Goal: Task Accomplishment & Management: Complete application form

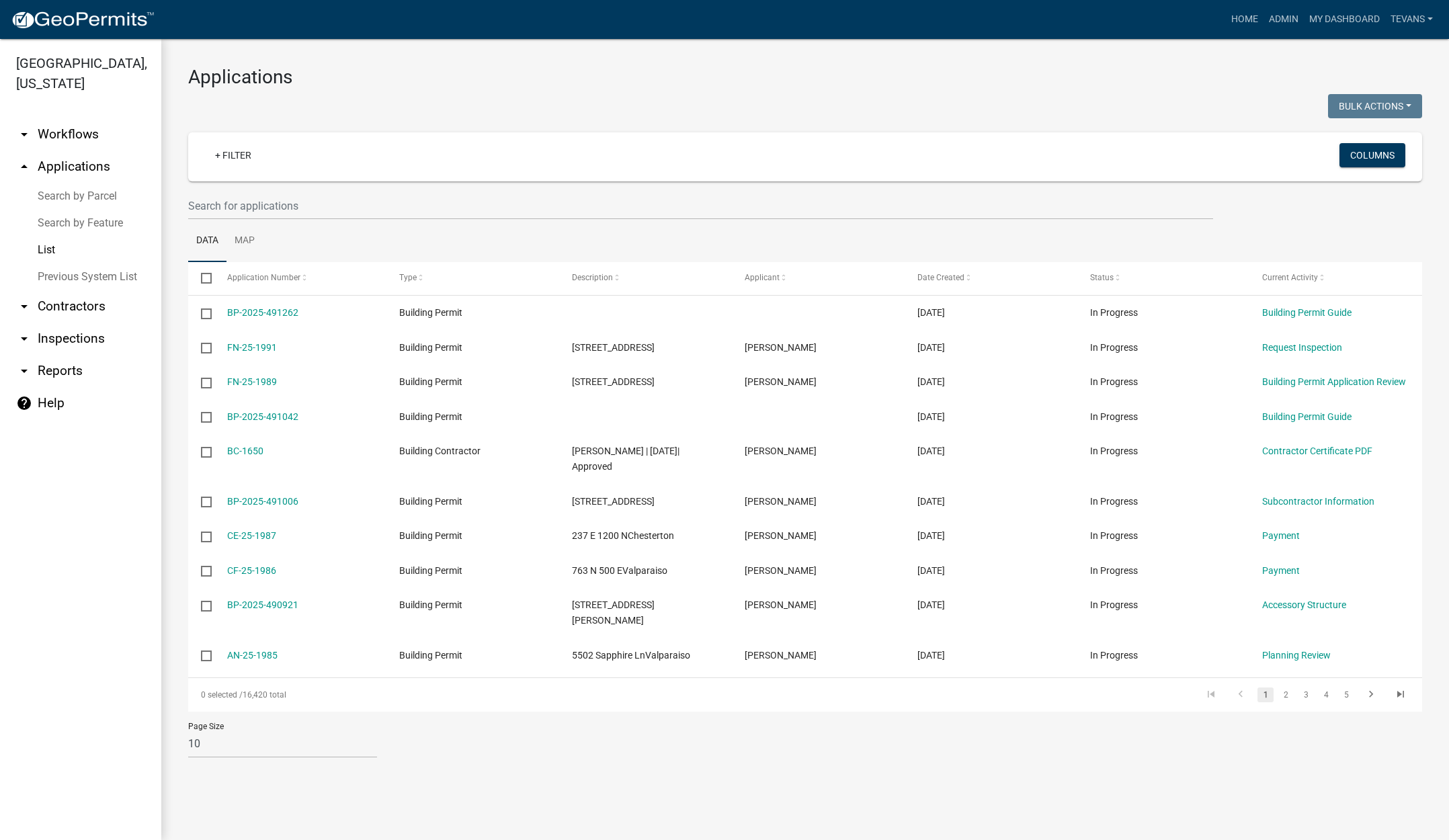
click at [81, 290] on link "arrow_drop_down Contractors" at bounding box center [81, 306] width 162 height 32
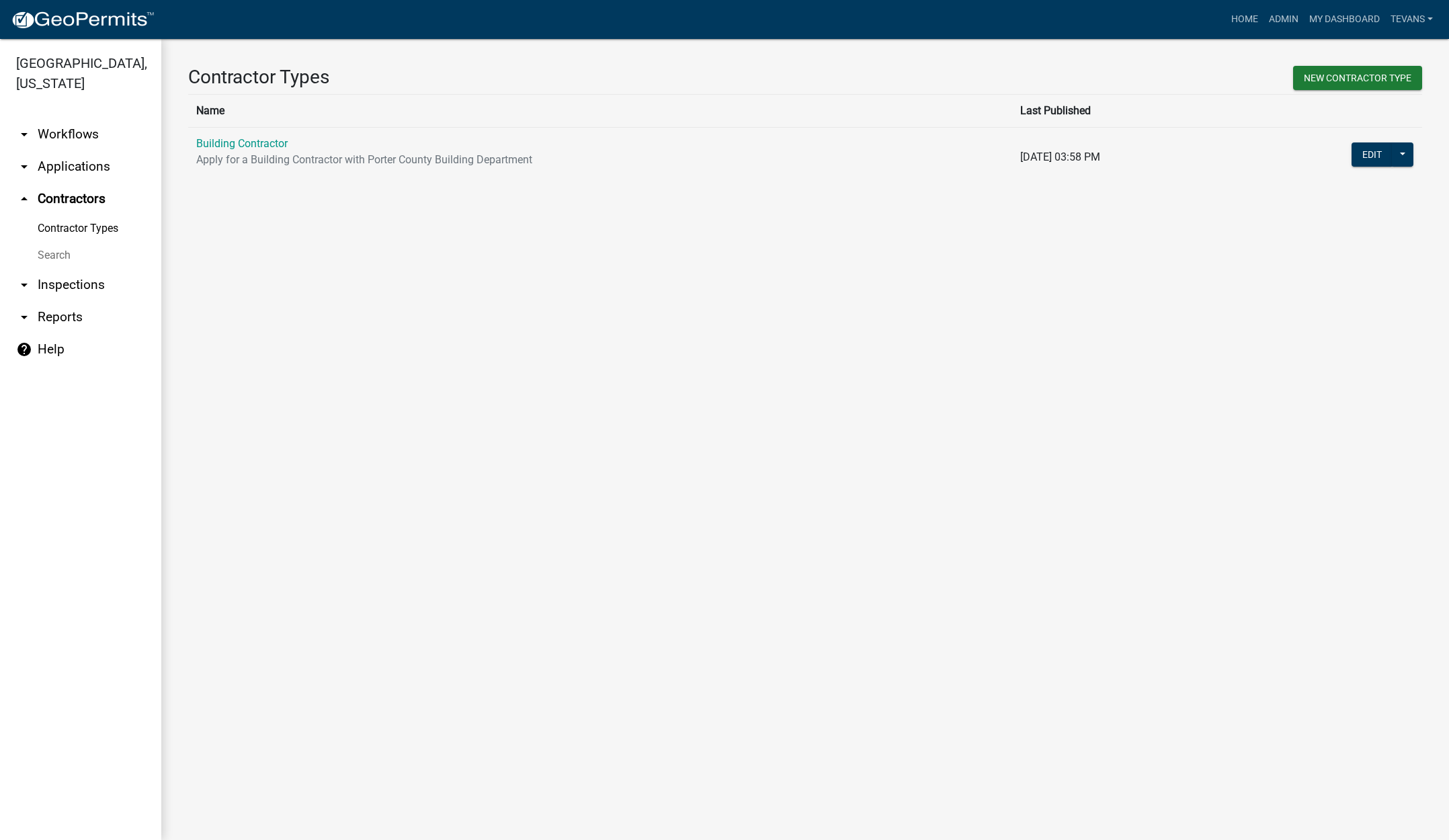
click at [49, 242] on link "Search" at bounding box center [81, 255] width 162 height 27
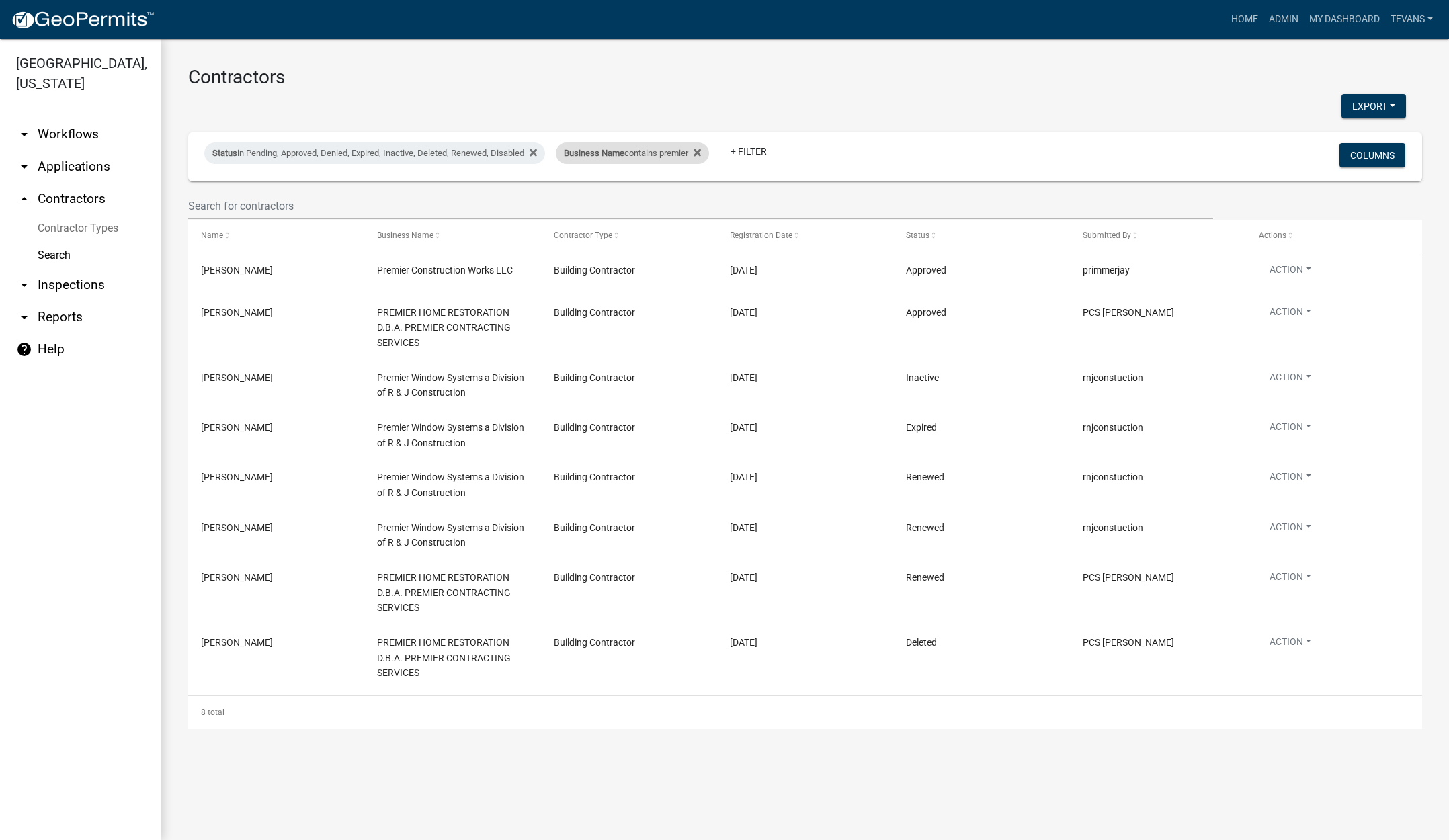
click at [624, 156] on span "Business Name" at bounding box center [593, 152] width 60 height 10
click at [629, 200] on input "premier" at bounding box center [641, 203] width 123 height 27
click at [626, 201] on input "premier" at bounding box center [641, 203] width 123 height 27
click at [624, 201] on input "premier" at bounding box center [641, 203] width 123 height 27
type input "p"
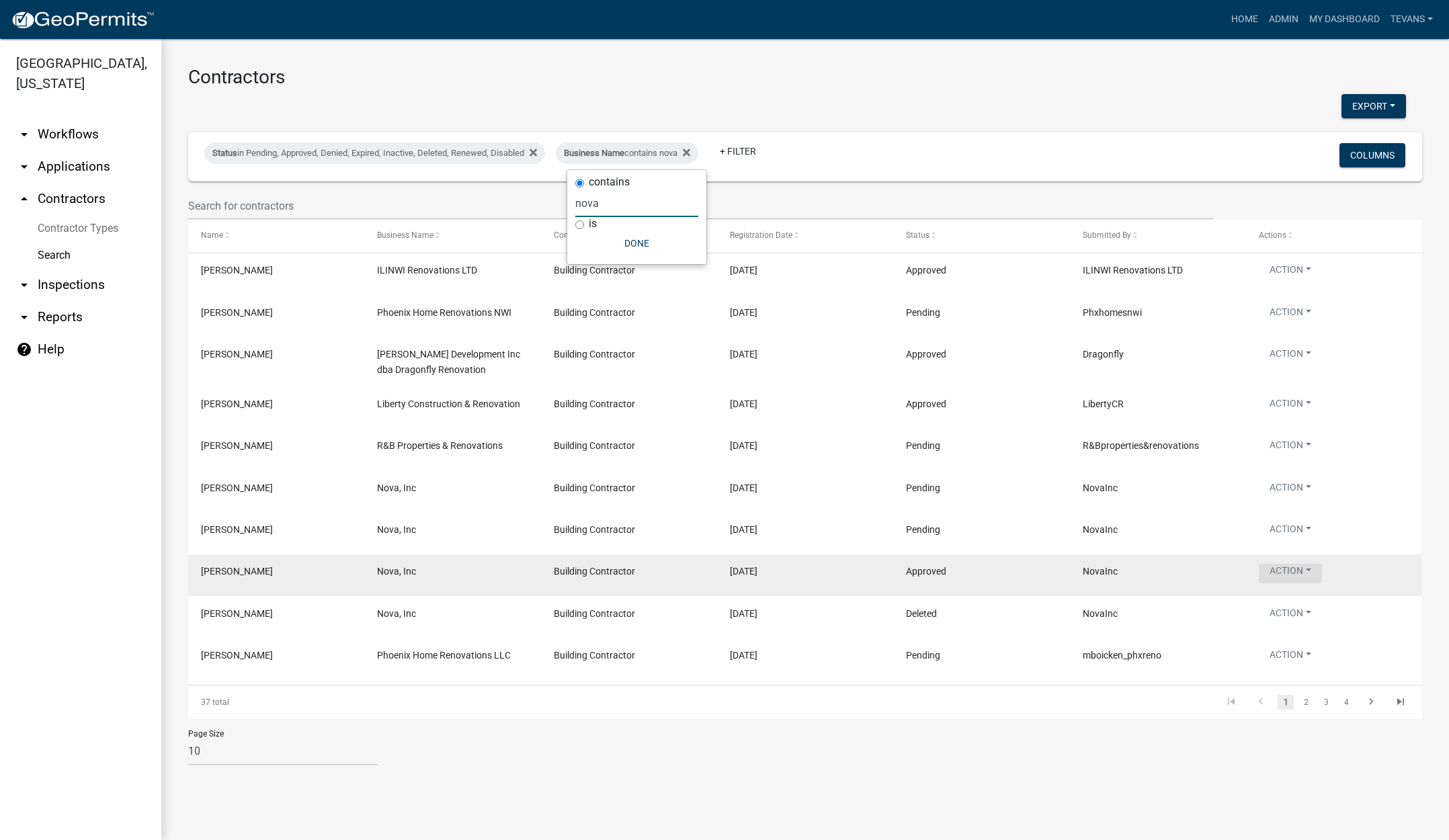
type input "nova"
click at [1299, 565] on button "Action" at bounding box center [1289, 573] width 63 height 20
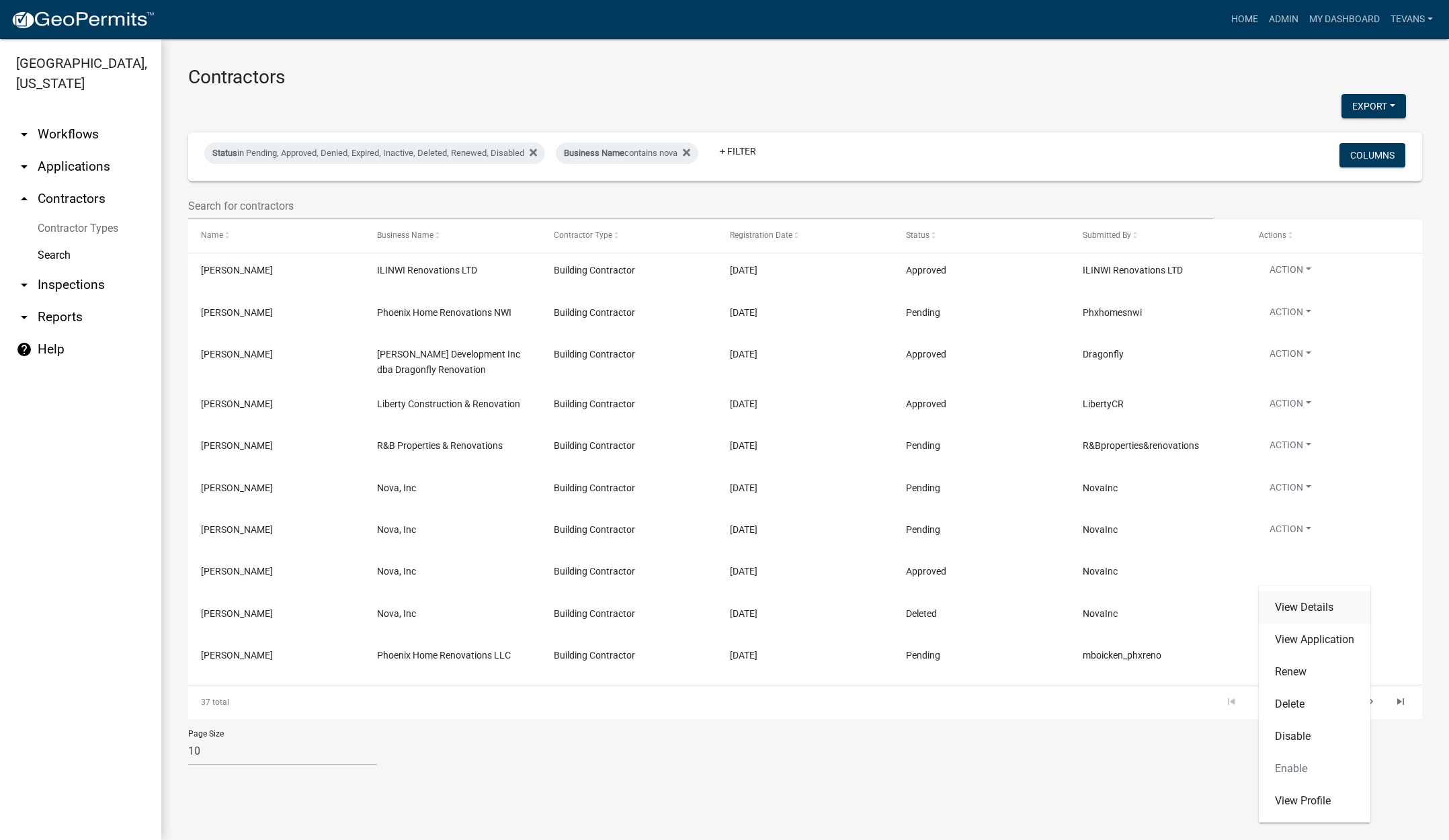
click at [1302, 604] on link "View Details" at bounding box center [1314, 607] width 112 height 32
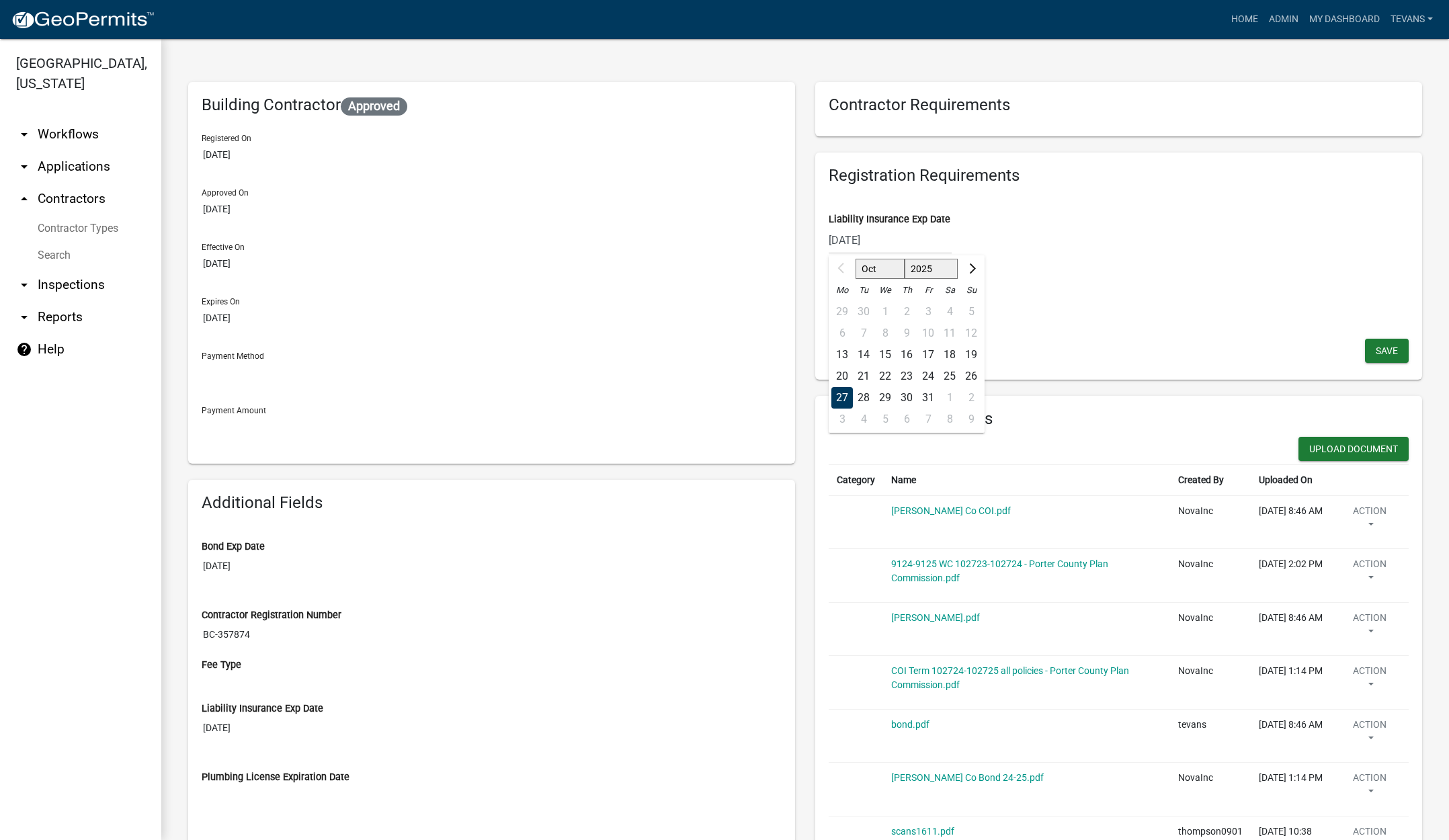
click at [917, 235] on div "[DATE] Oct Nov [DATE] 2026 2027 2028 2029 2030 2031 2032 2033 2034 2035 2036 20…" at bounding box center [889, 239] width 123 height 27
click at [943, 267] on select "2025 2026 2027 2028 2029 2030 2031 2032 2033 2034 2035 2036 2037 2038 2039 2040…" at bounding box center [931, 268] width 54 height 20
select select "2026"
click at [904, 259] on select "2025 2026 2027 2028 2029 2030 2031 2032 2033 2034 2035 2036 2037 2038 2039 2040…" at bounding box center [931, 268] width 54 height 20
click at [858, 394] on div "27" at bounding box center [863, 397] width 22 height 22
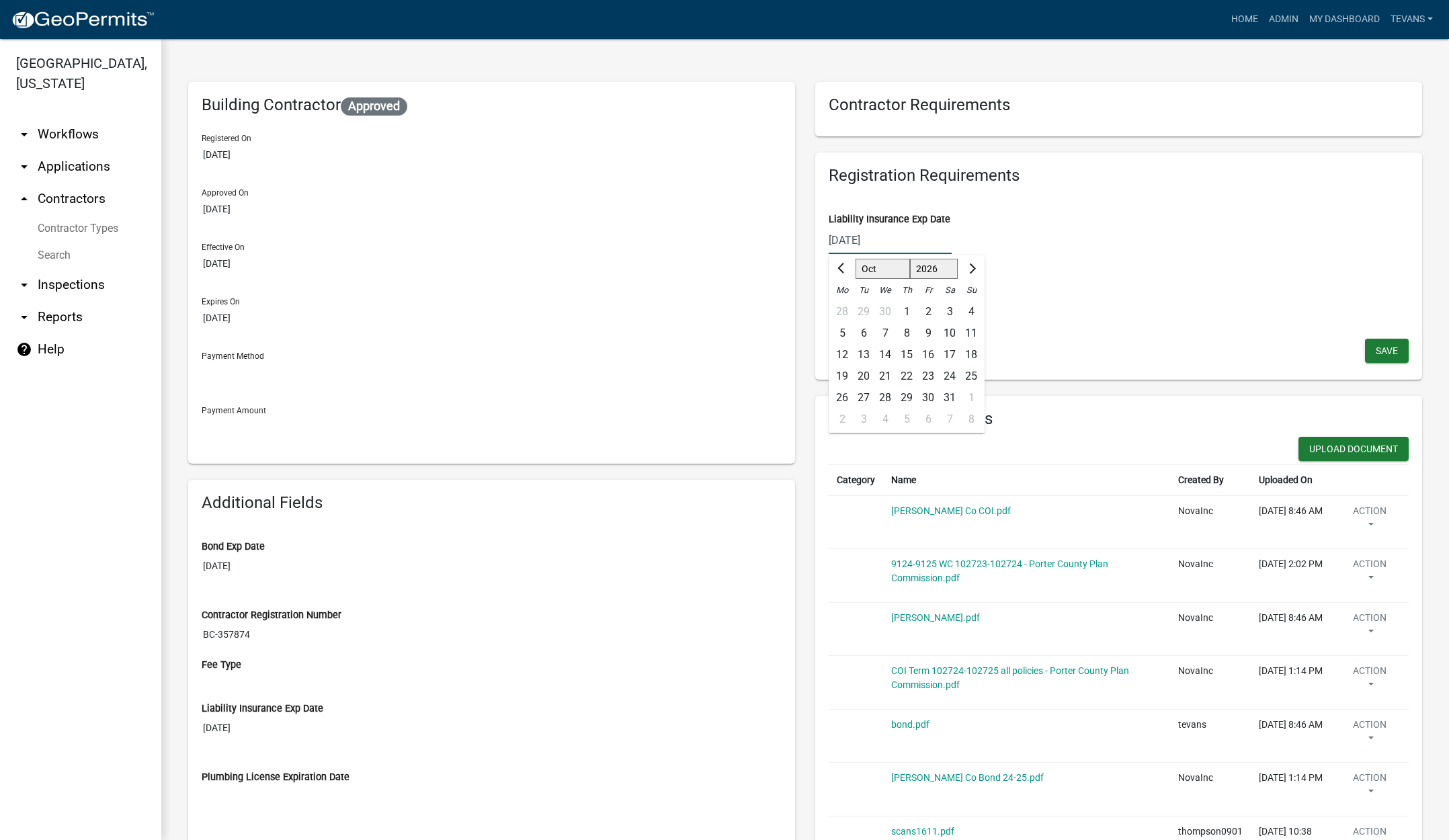
type input "[DATE]"
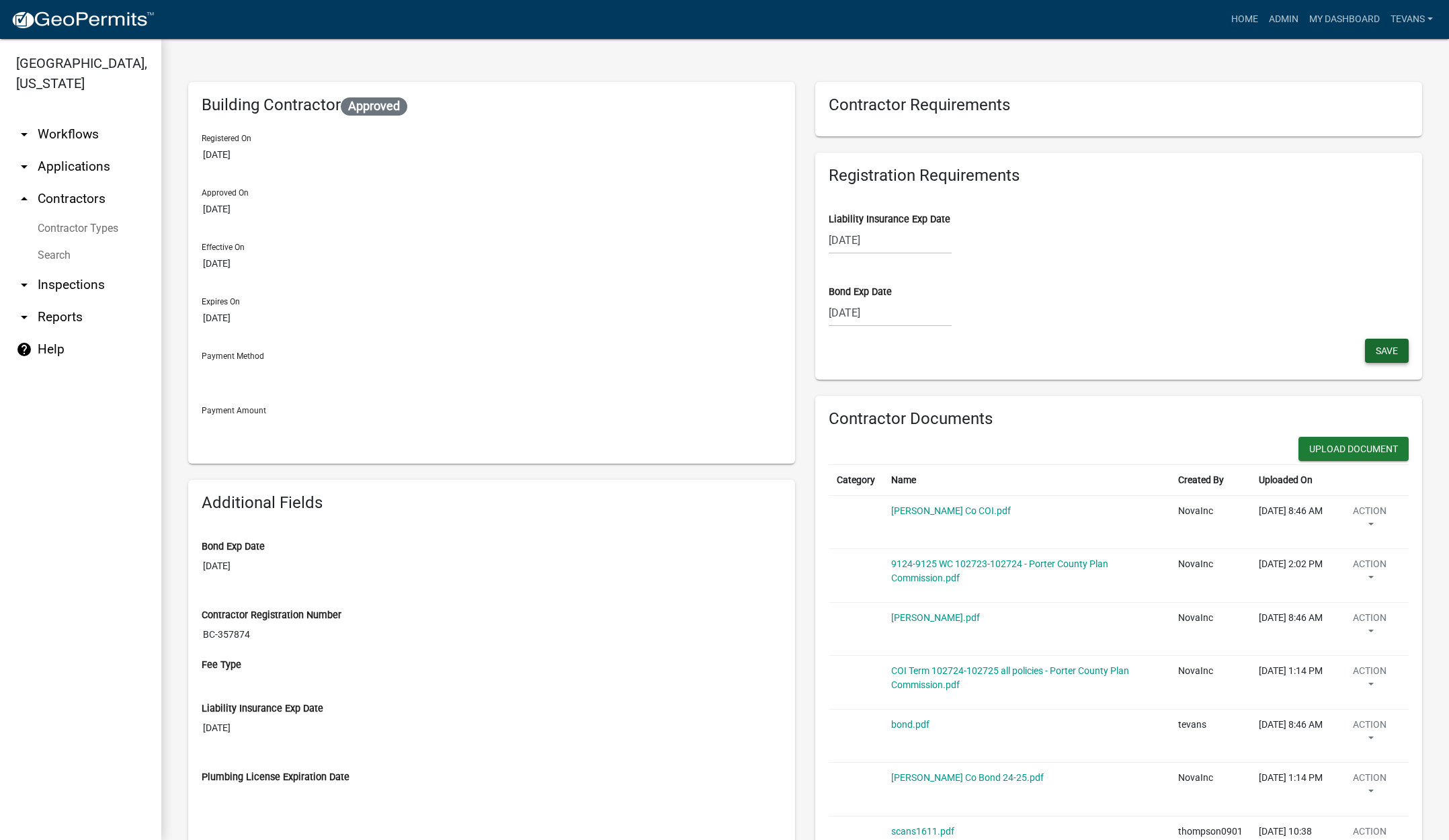
click at [1376, 349] on span "Save" at bounding box center [1387, 349] width 23 height 10
click at [1376, 351] on span "Save" at bounding box center [1387, 349] width 23 height 10
click at [1328, 435] on div "Contractor Documents Upload Document Category Name Created By Uploaded On [PERS…" at bounding box center [1118, 672] width 607 height 552
click at [1325, 443] on button "Upload Document" at bounding box center [1353, 449] width 110 height 24
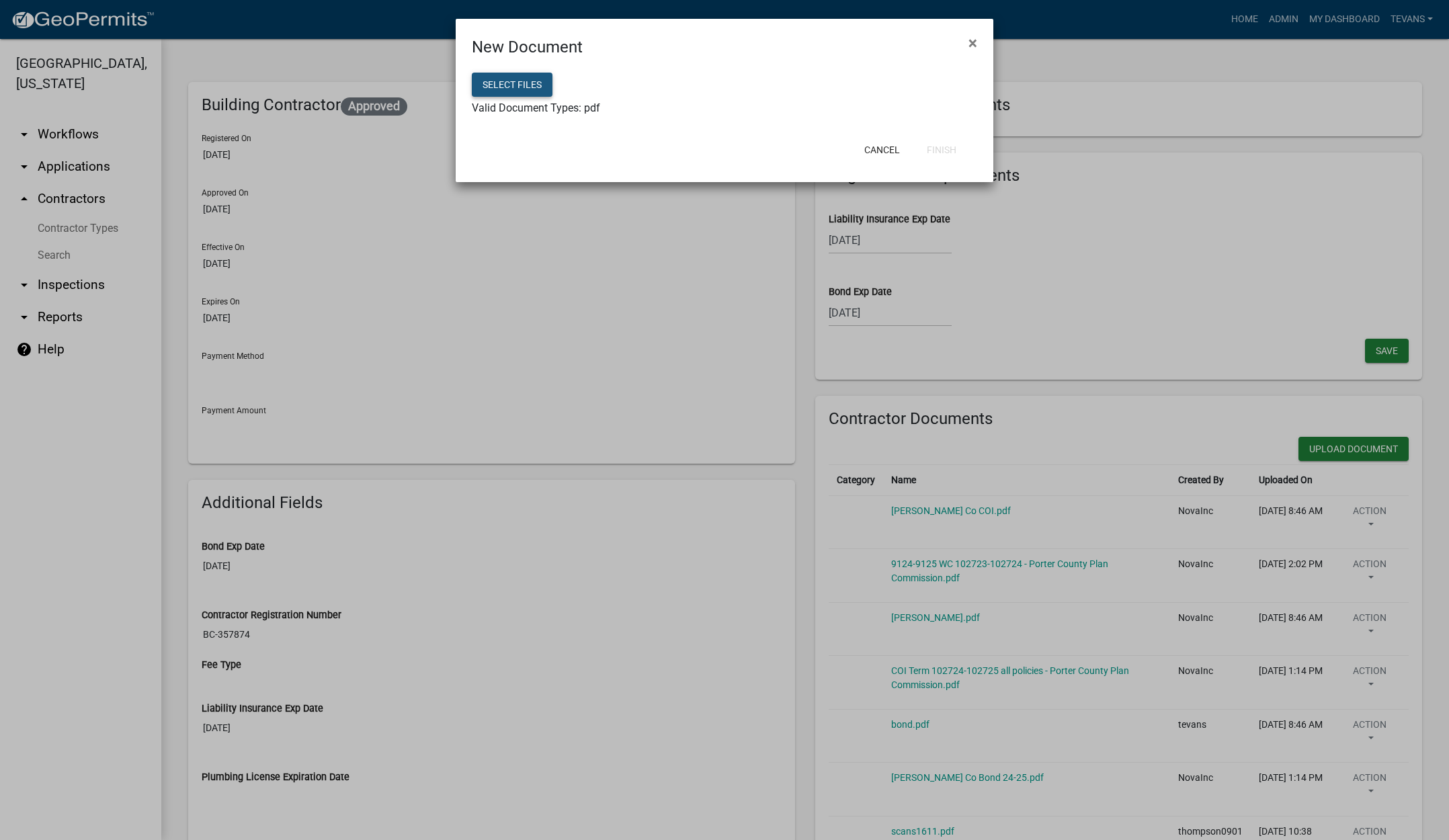
click at [512, 78] on button "Select files" at bounding box center [512, 84] width 81 height 24
click at [954, 145] on button "Finish" at bounding box center [941, 150] width 51 height 24
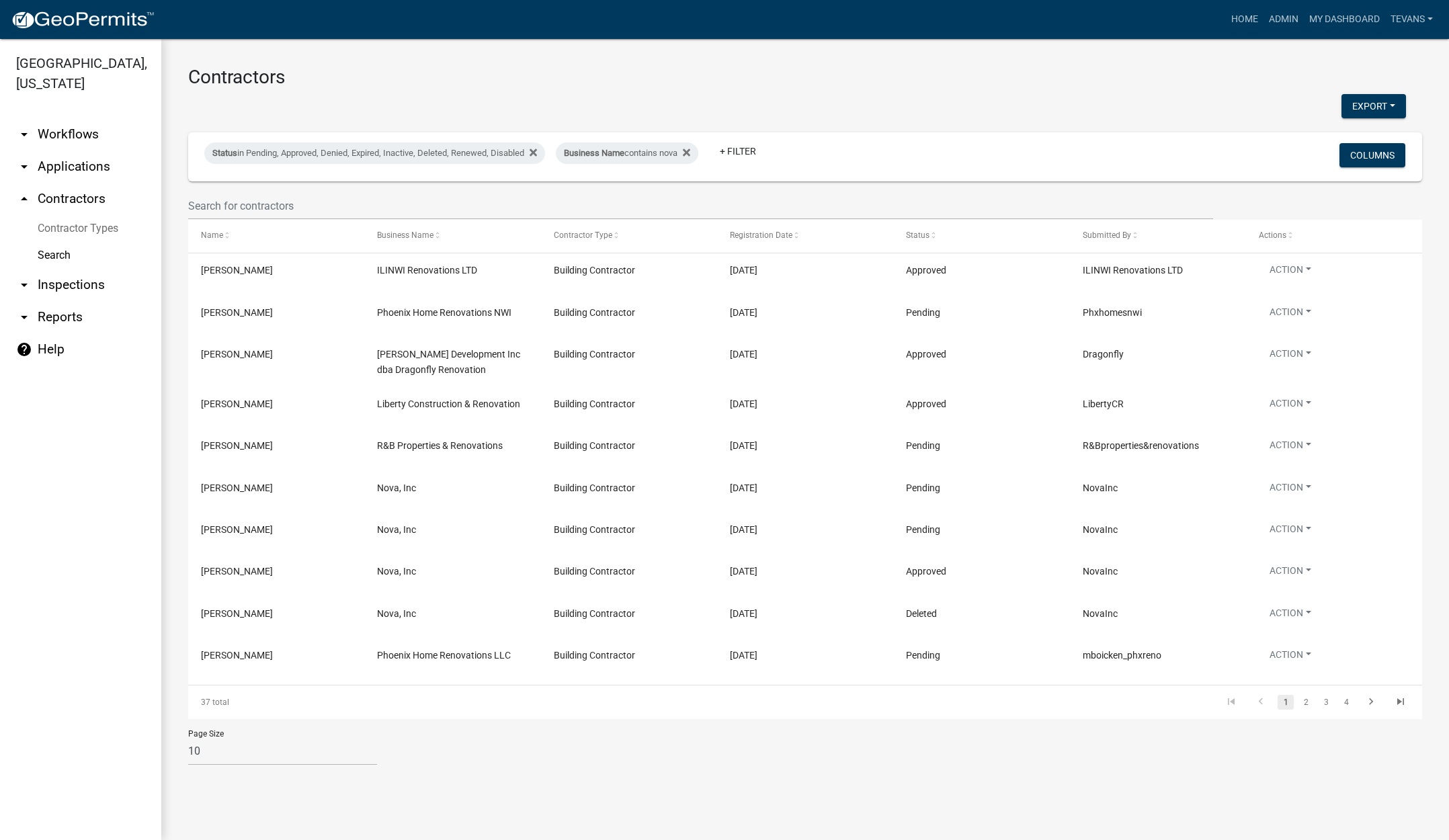
click at [58, 150] on link "arrow_drop_down Applications" at bounding box center [81, 166] width 162 height 32
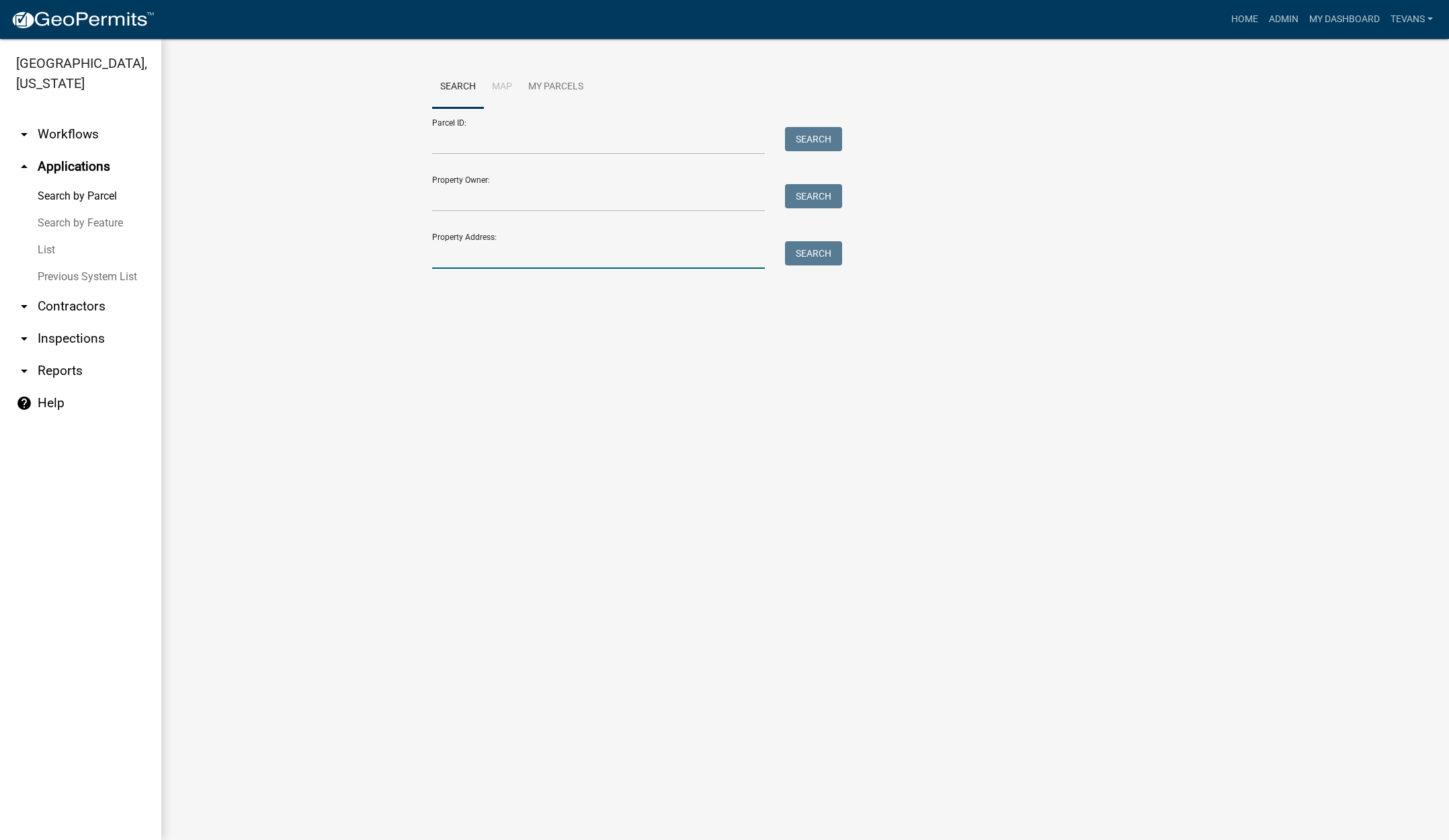
click at [474, 252] on input "Property Address:" at bounding box center [598, 254] width 332 height 27
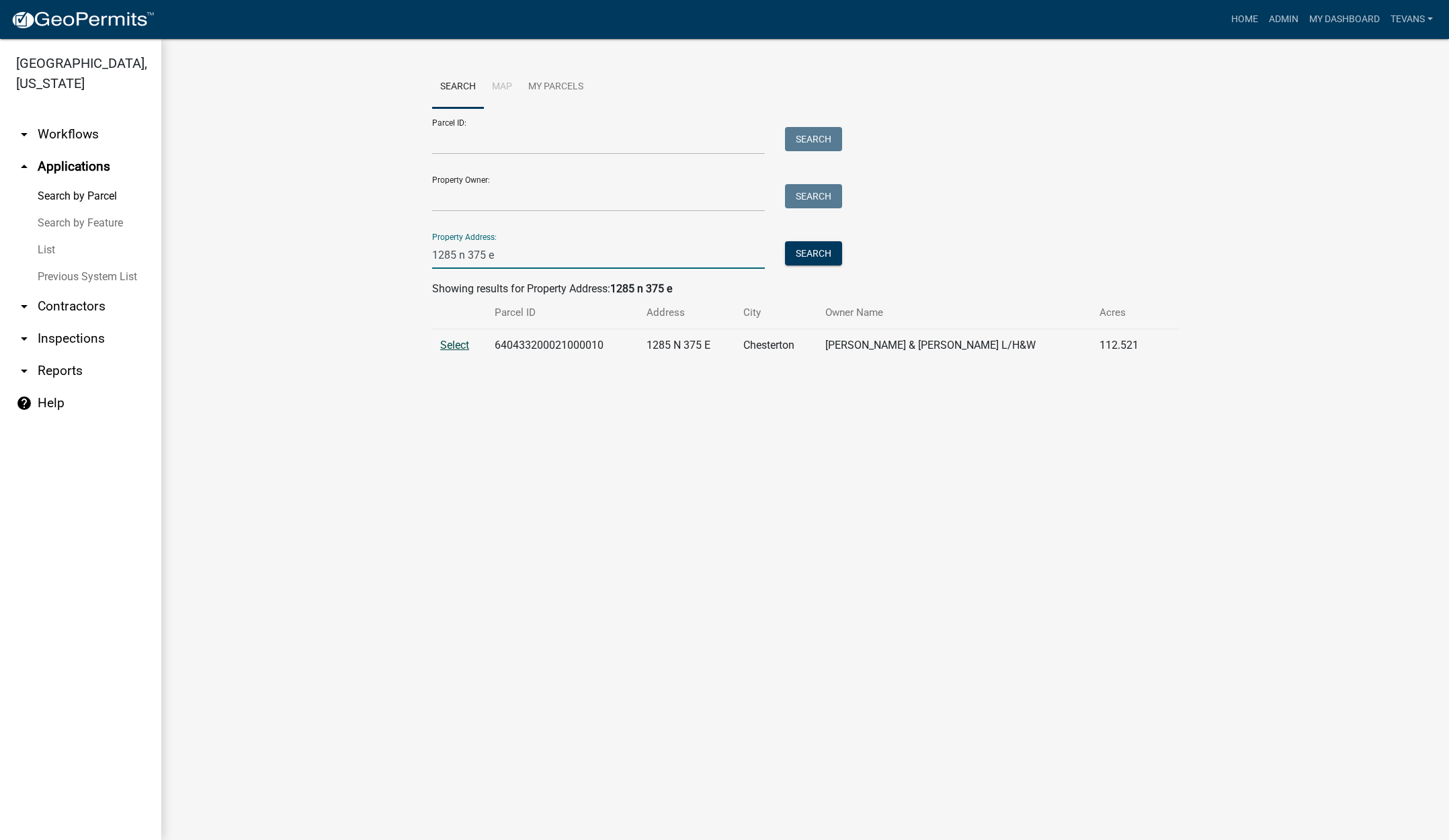
type input "1285 n 375 e"
click at [451, 345] on span "Select" at bounding box center [455, 345] width 29 height 13
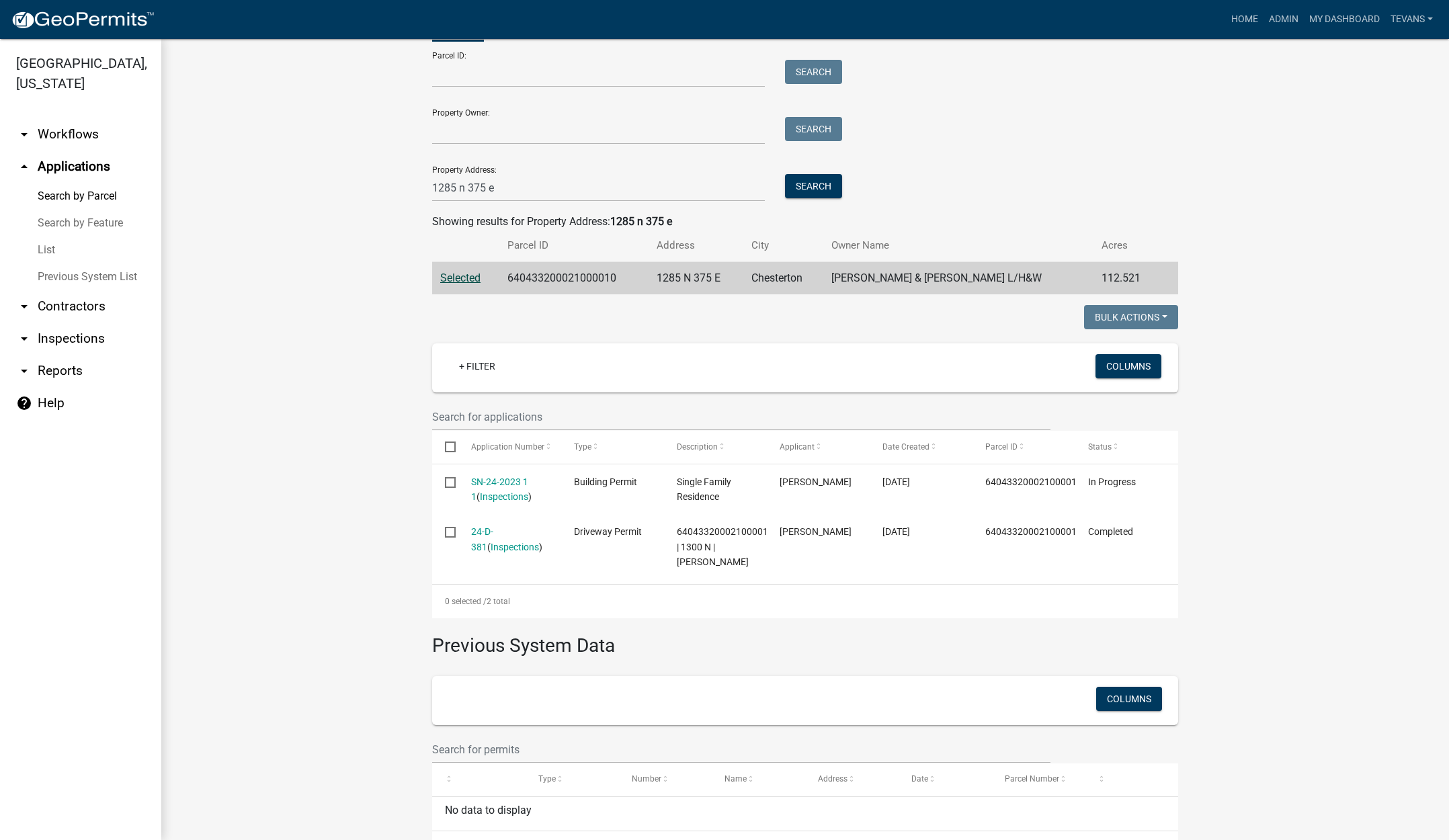
scroll to position [119, 0]
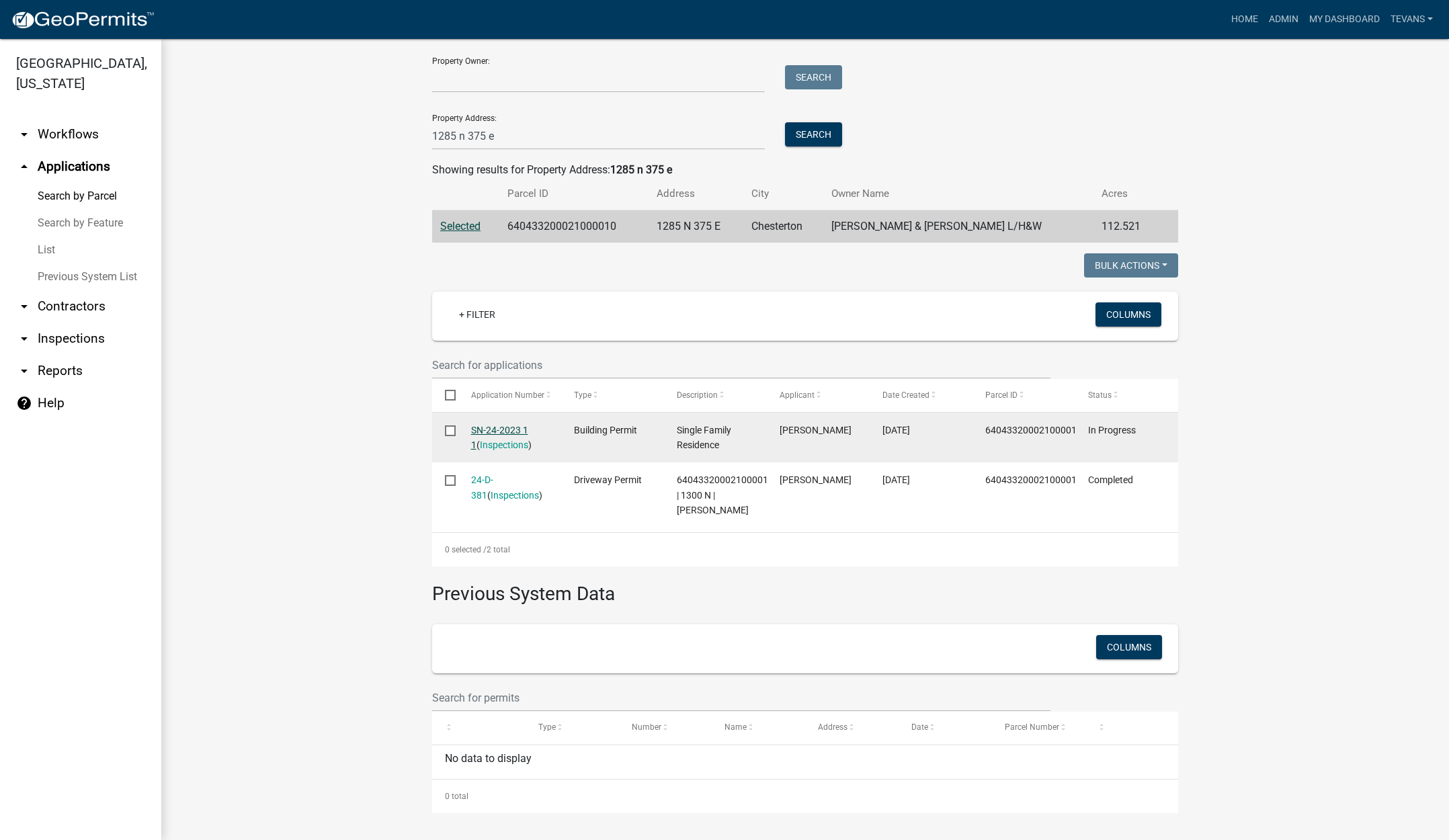
click at [482, 428] on link "SN-24-2023 1 1" at bounding box center [500, 437] width 57 height 26
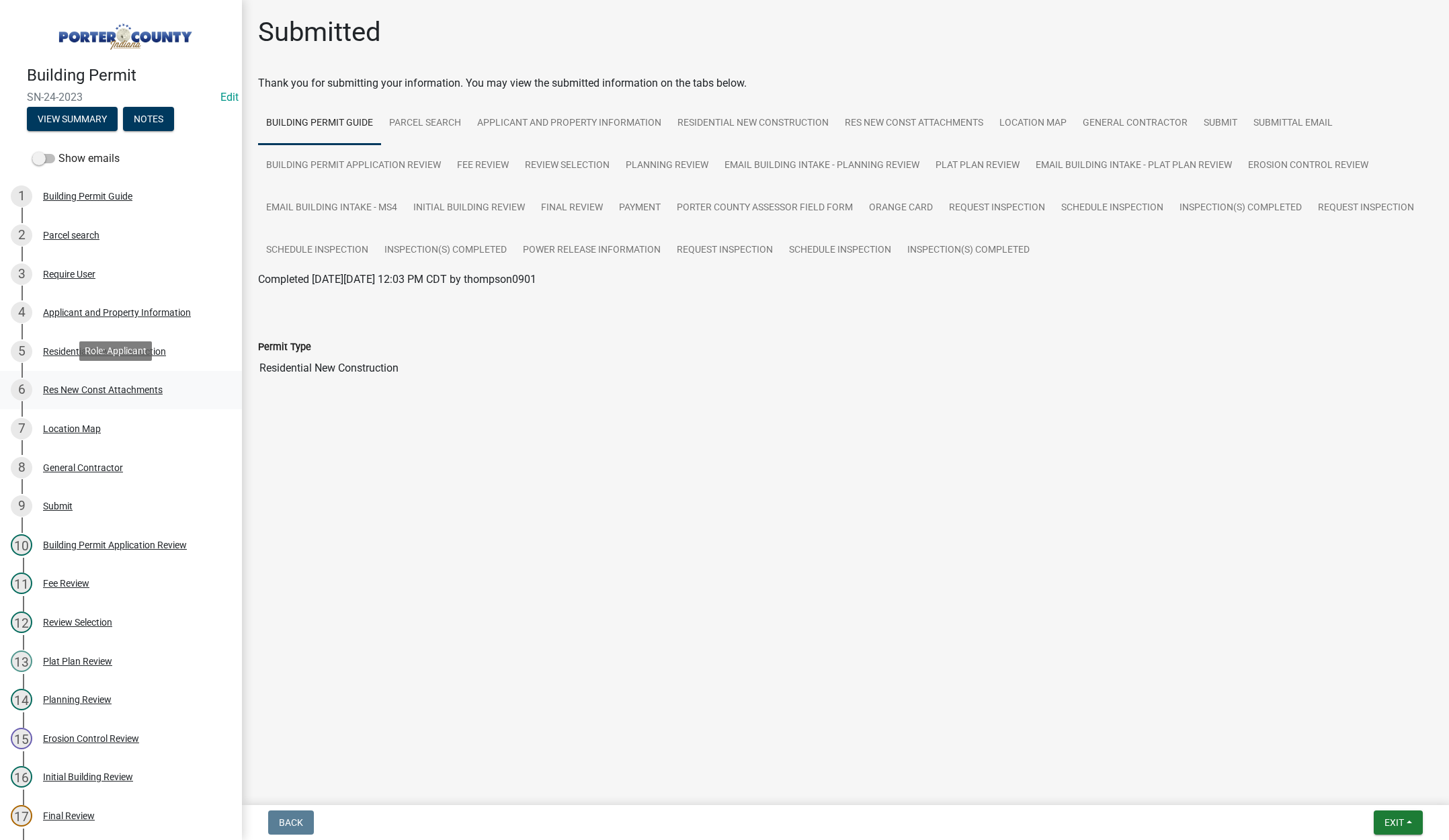
click at [142, 387] on div "Res New Const Attachments" at bounding box center [102, 389] width 119 height 9
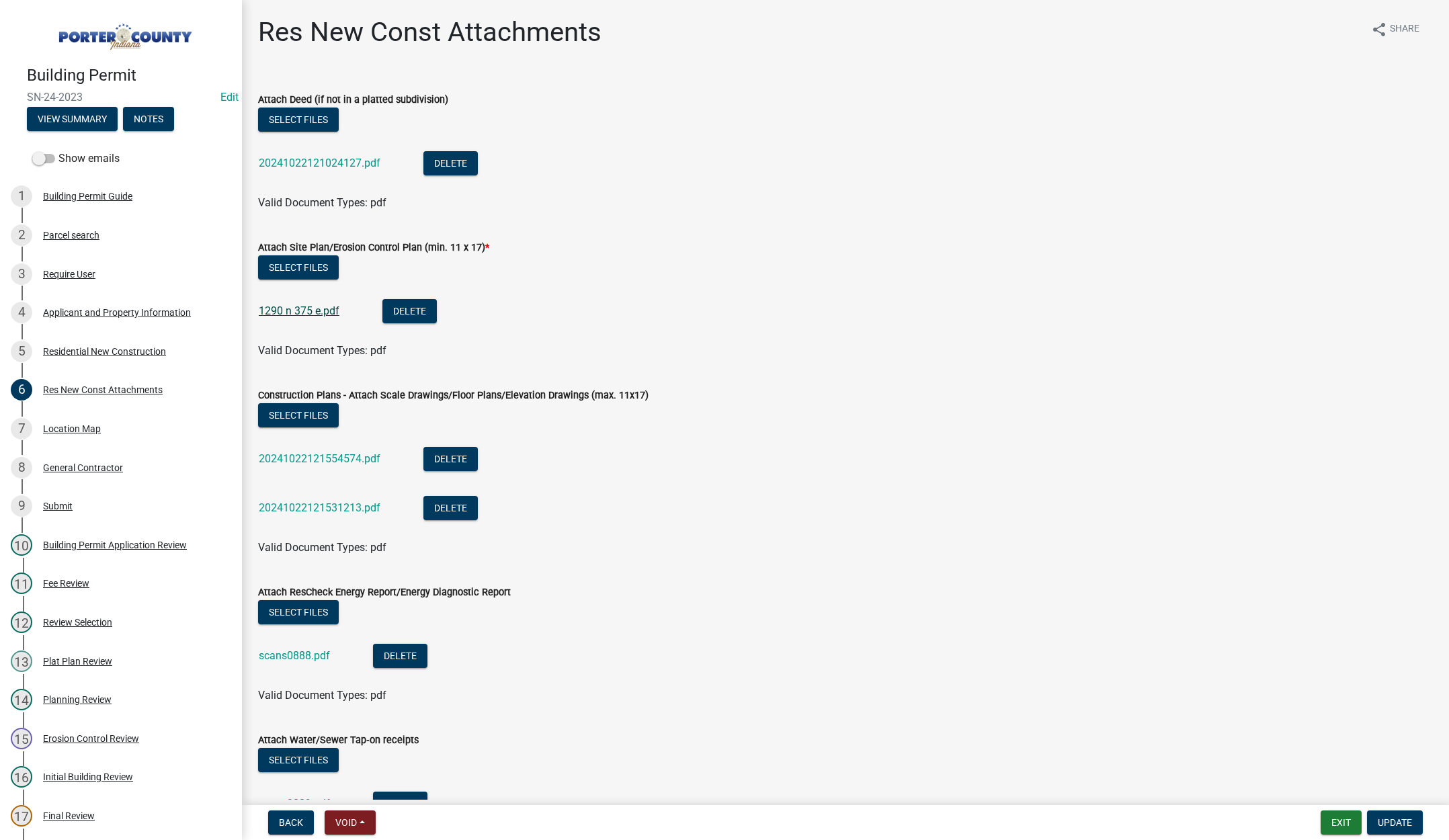
click at [297, 309] on link "1290 n 375 e.pdf" at bounding box center [300, 311] width 81 height 13
click at [680, 8] on main "Res New Const Attachments share Share Attach Deed (if not in a platted subdivis…" at bounding box center [845, 400] width 1207 height 800
click at [1339, 817] on button "Exit" at bounding box center [1341, 822] width 41 height 24
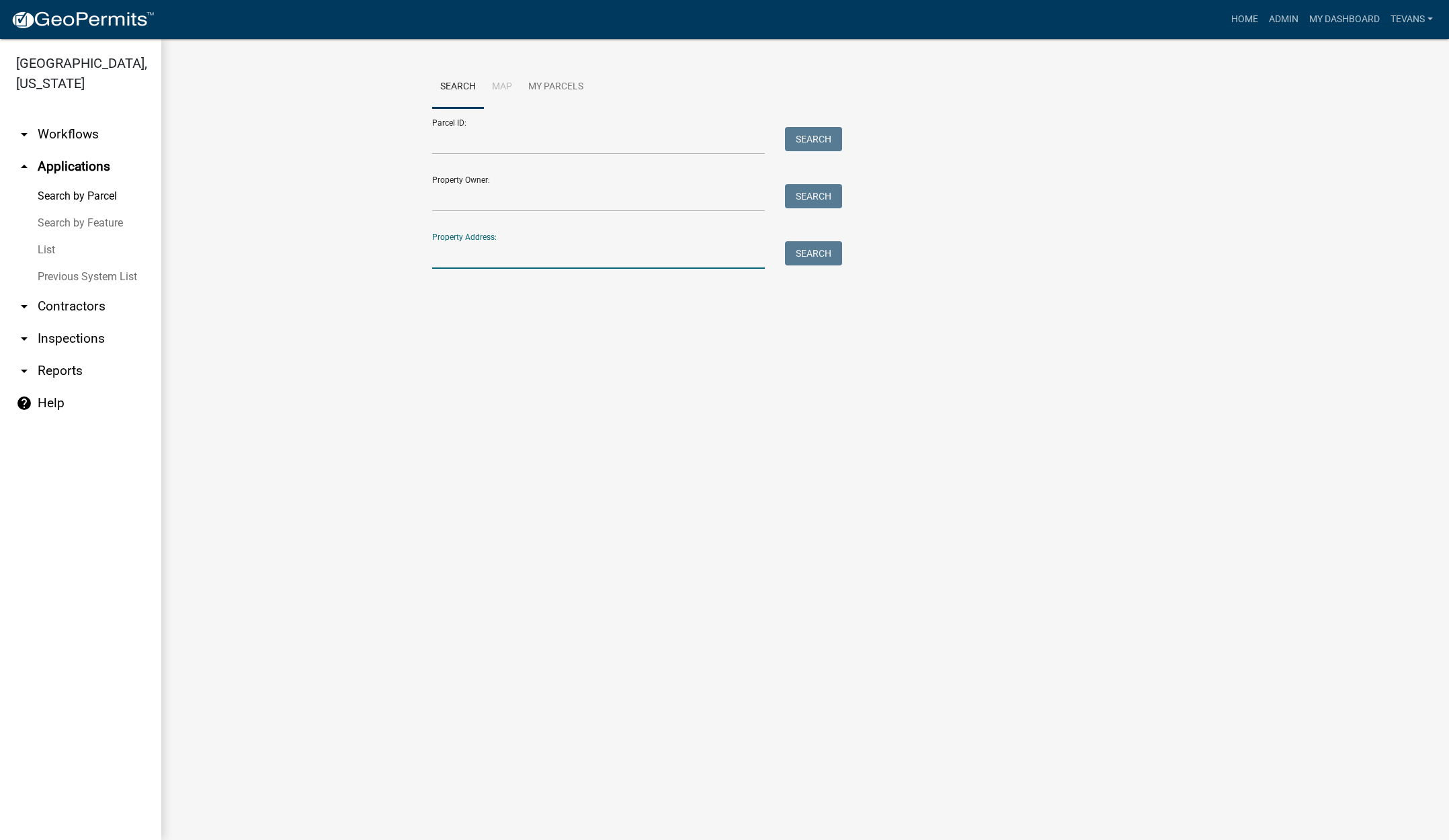
click at [554, 249] on input "Property Address:" at bounding box center [598, 254] width 332 height 27
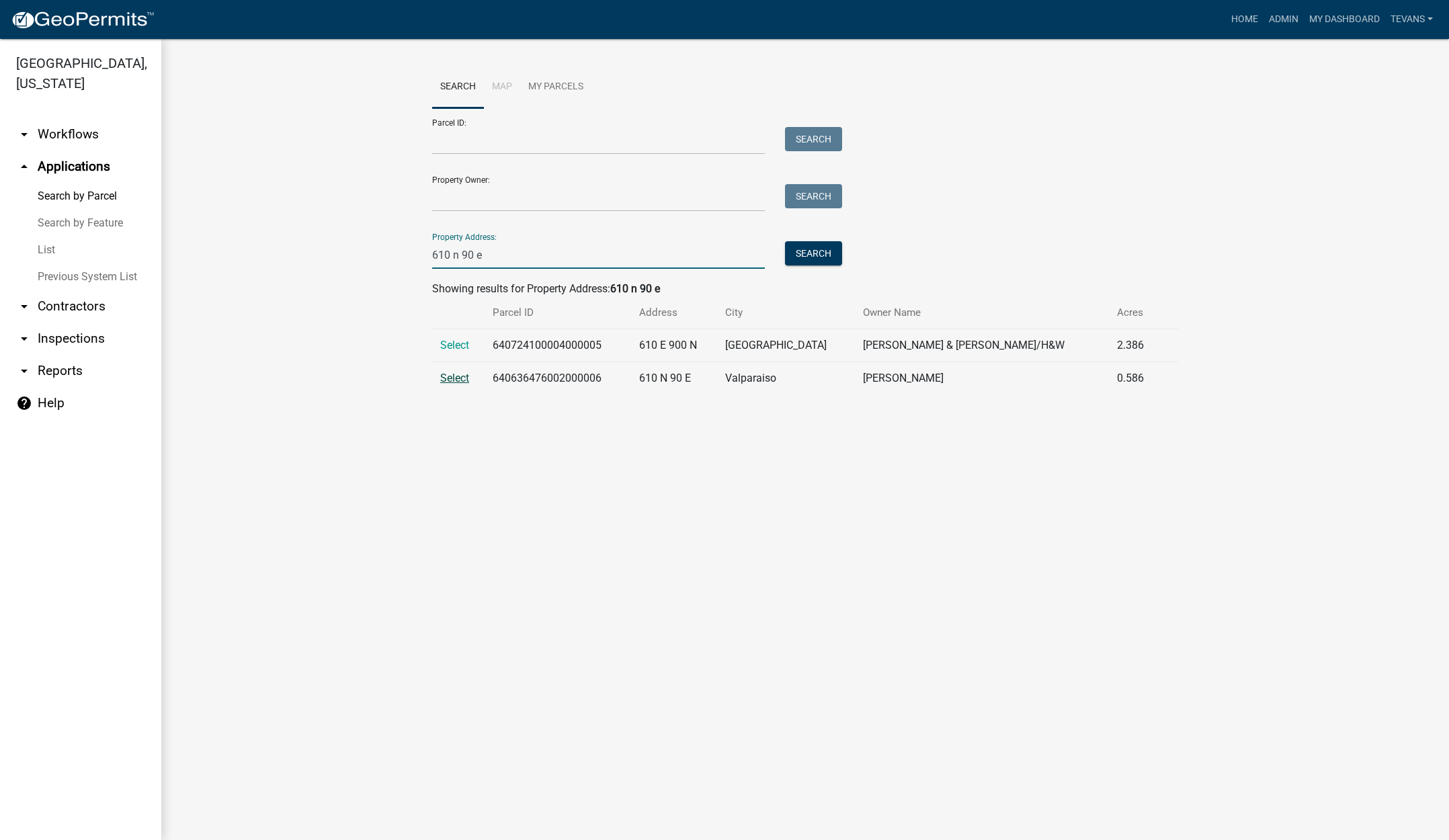
type input "610 n 90 e"
click at [458, 376] on span "Select" at bounding box center [455, 378] width 29 height 13
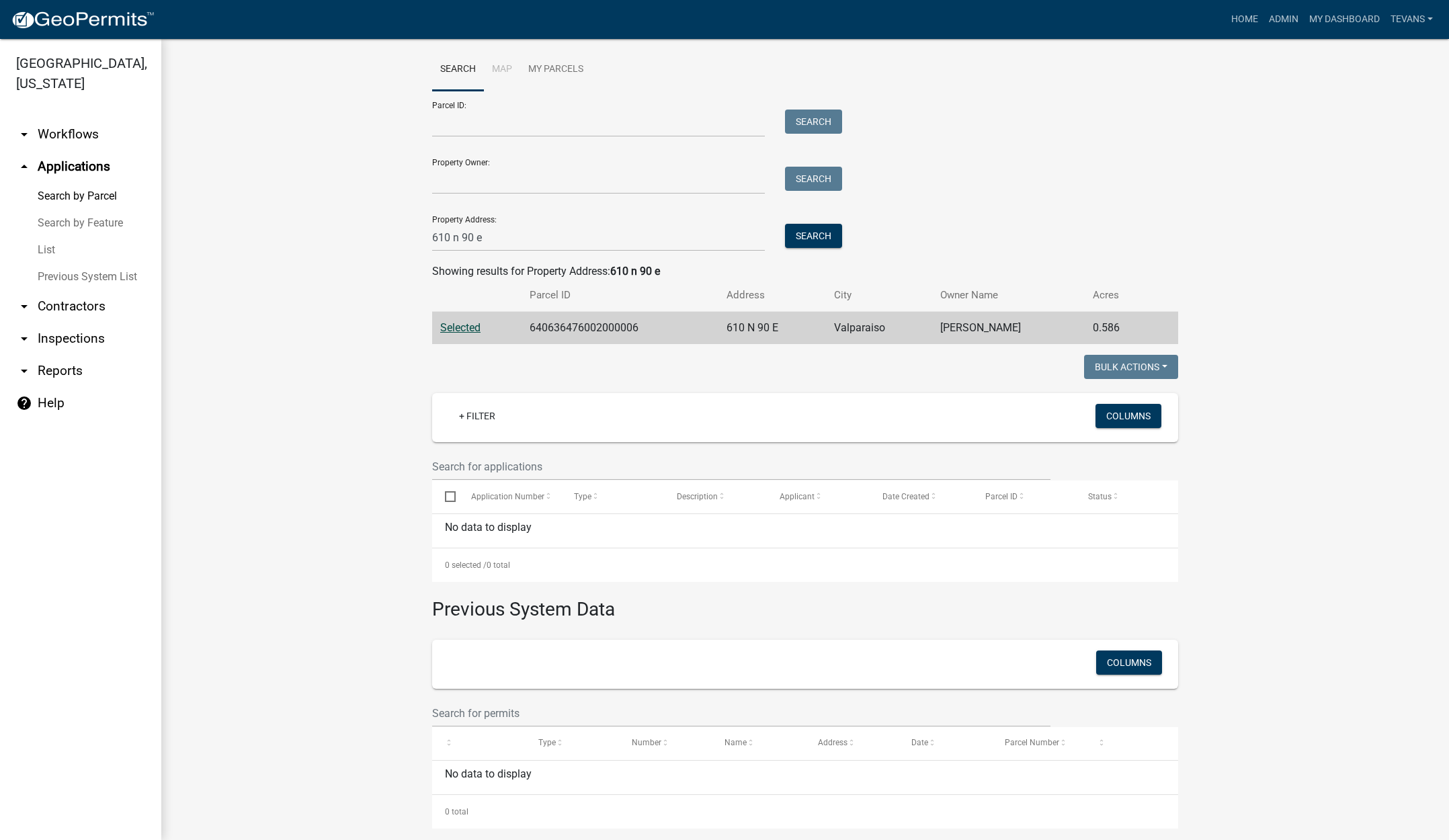
scroll to position [32, 0]
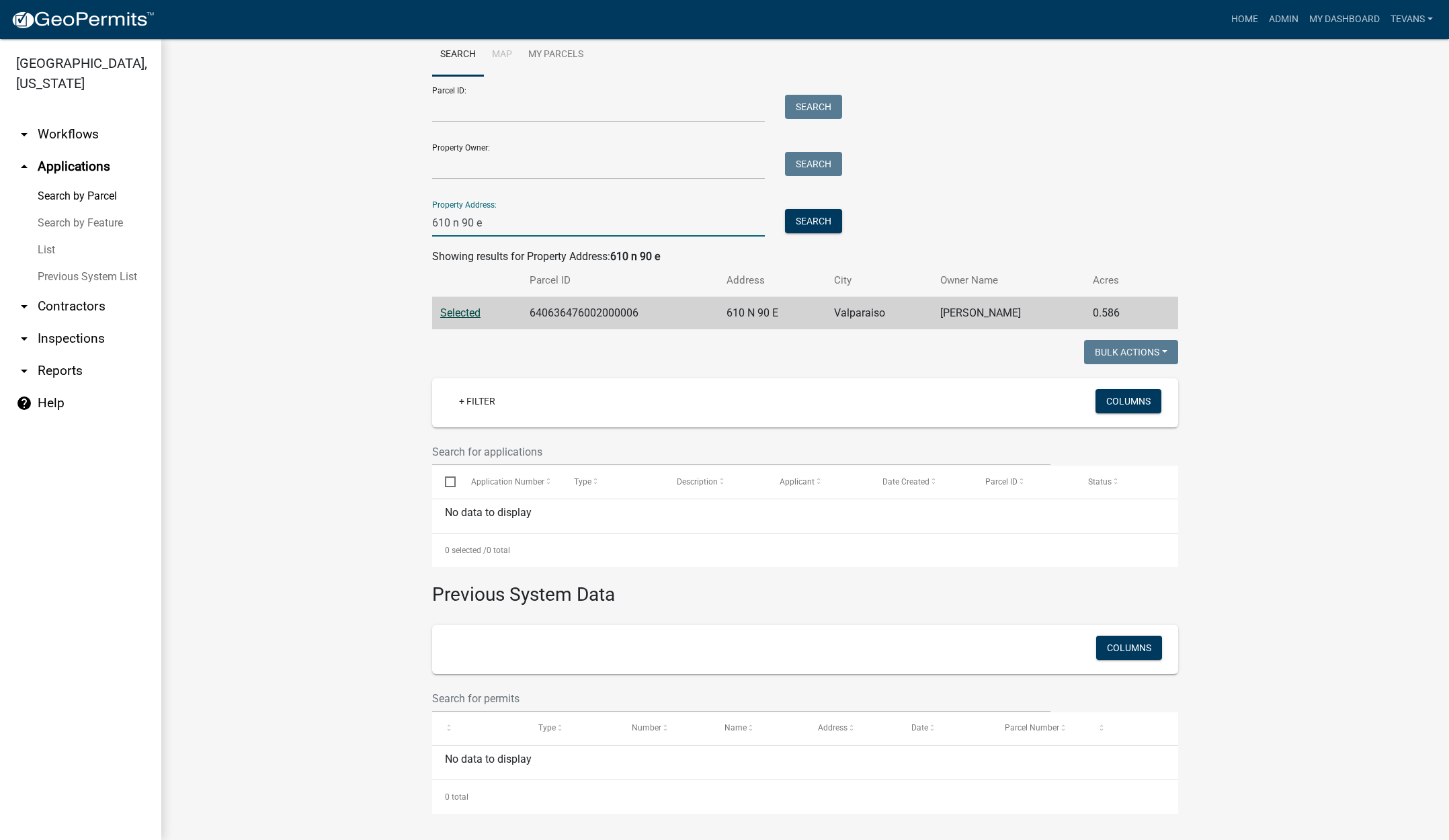
click at [498, 221] on input "610 n 90 e" at bounding box center [598, 222] width 332 height 27
click at [498, 221] on input "610 n 90 e" at bounding box center [598, 222] width 332 height 27
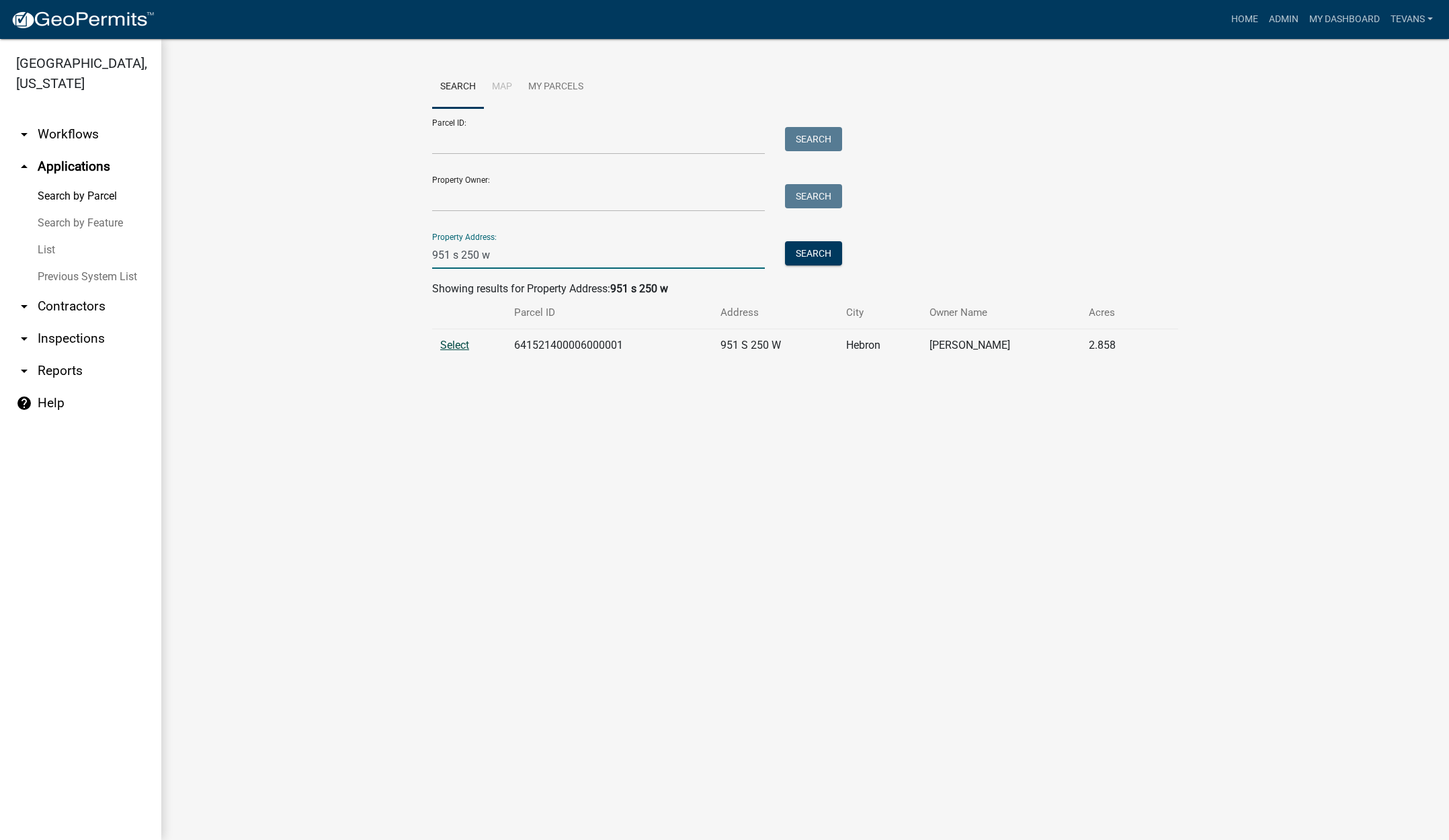
type input "951 s 250 w"
click at [455, 342] on span "Select" at bounding box center [455, 345] width 29 height 13
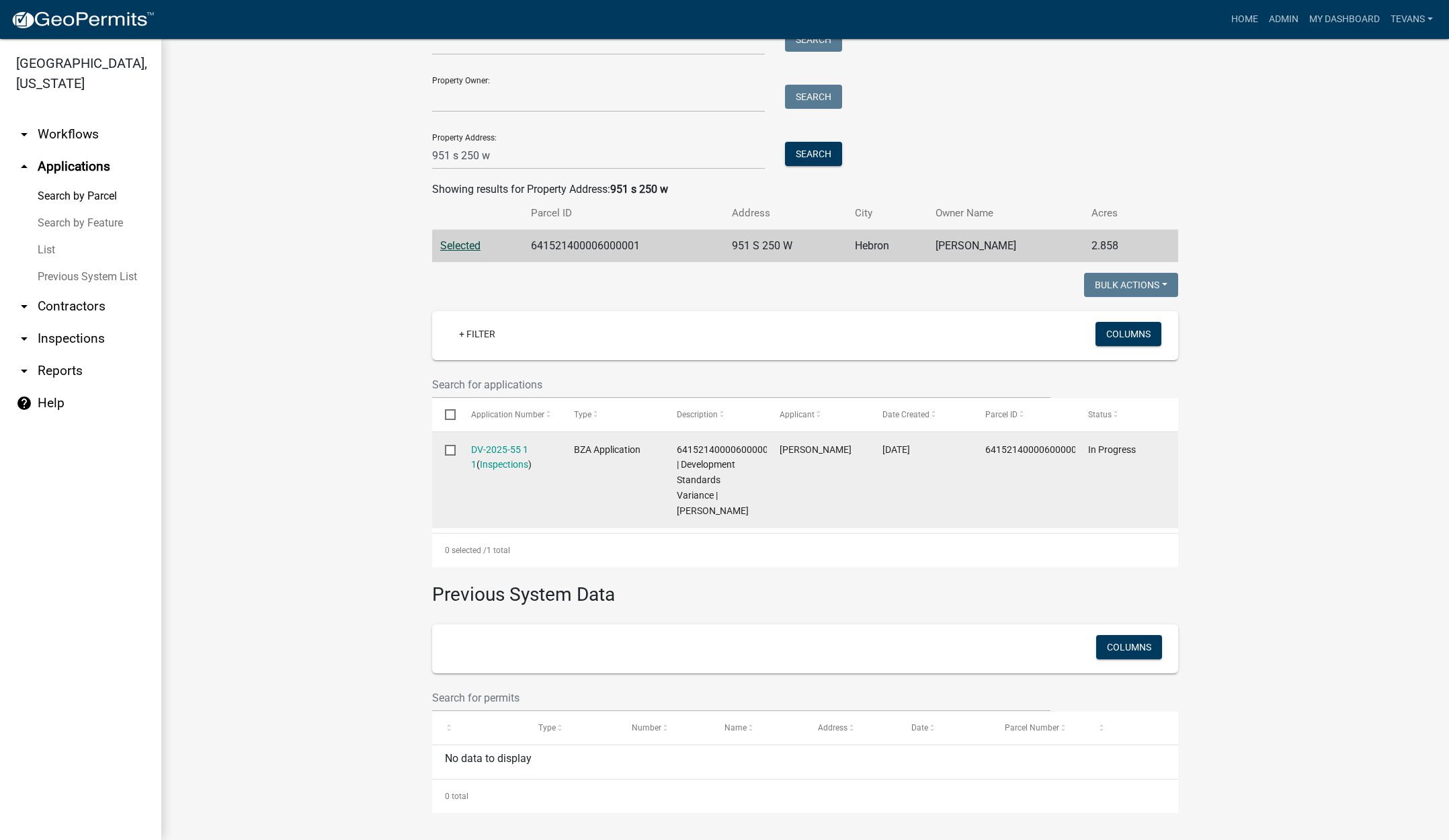
scroll to position [115, 0]
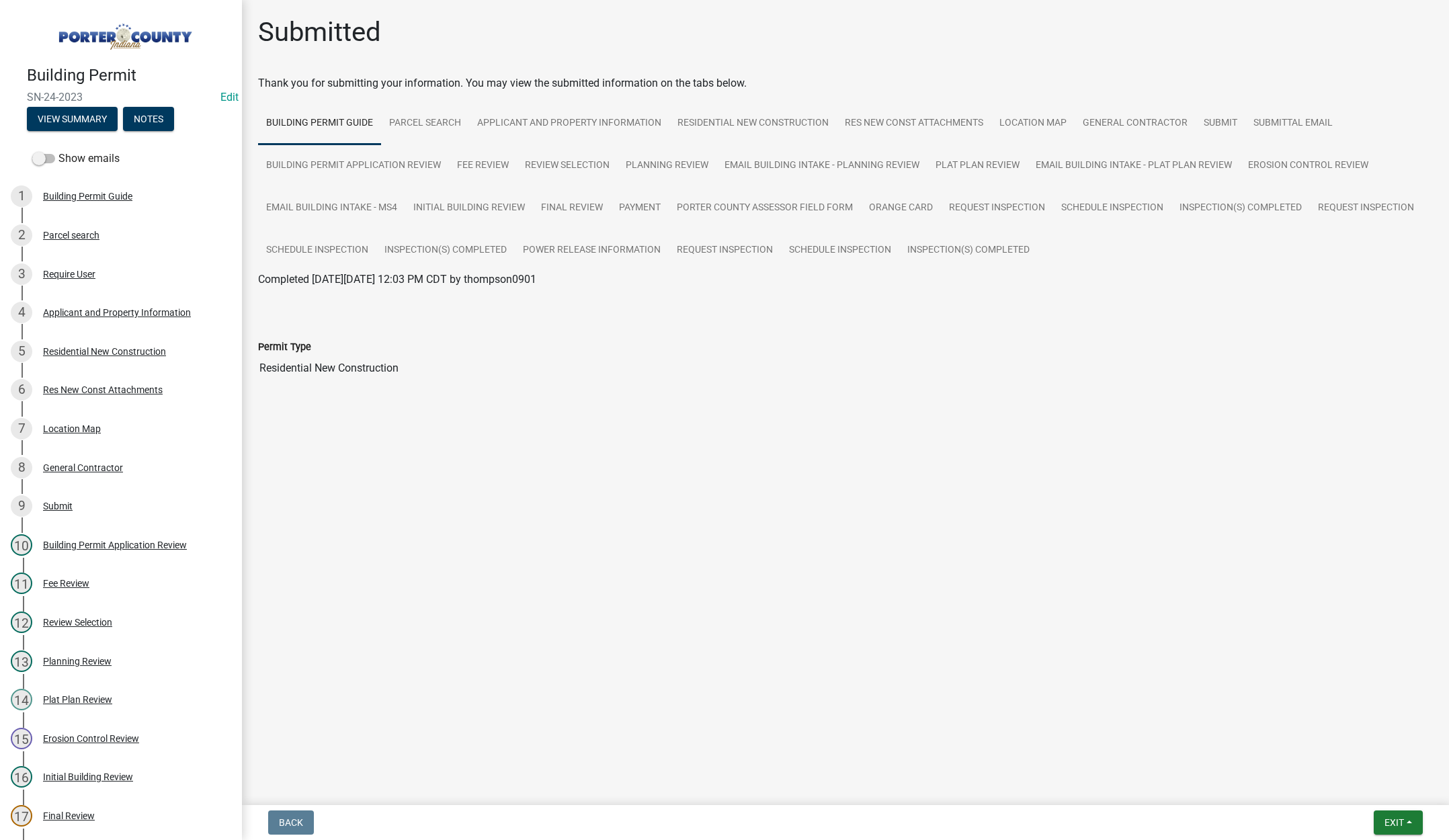
click at [1179, 38] on div "Submitted" at bounding box center [845, 38] width 1175 height 43
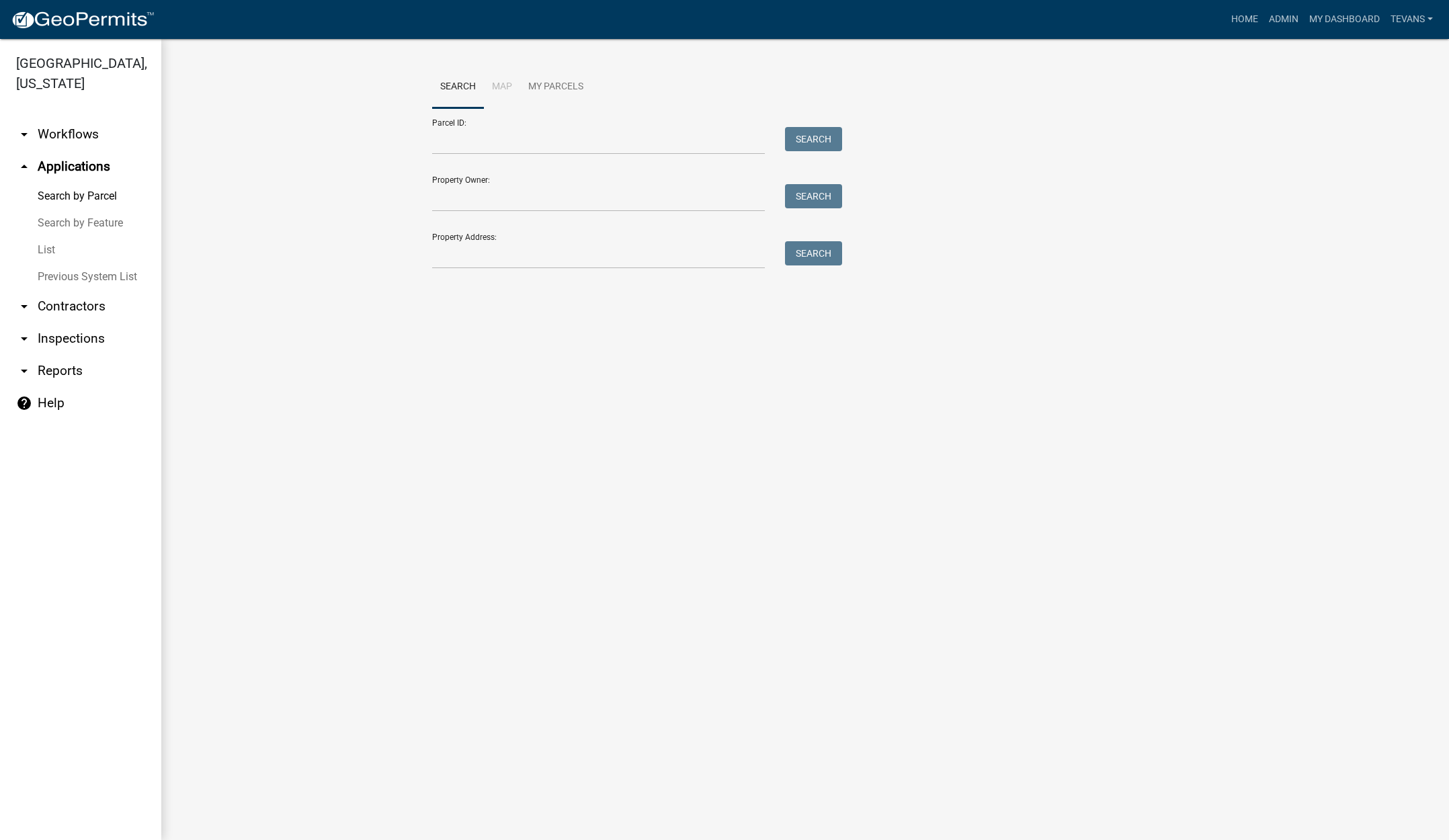
click at [52, 237] on link "List" at bounding box center [81, 250] width 162 height 27
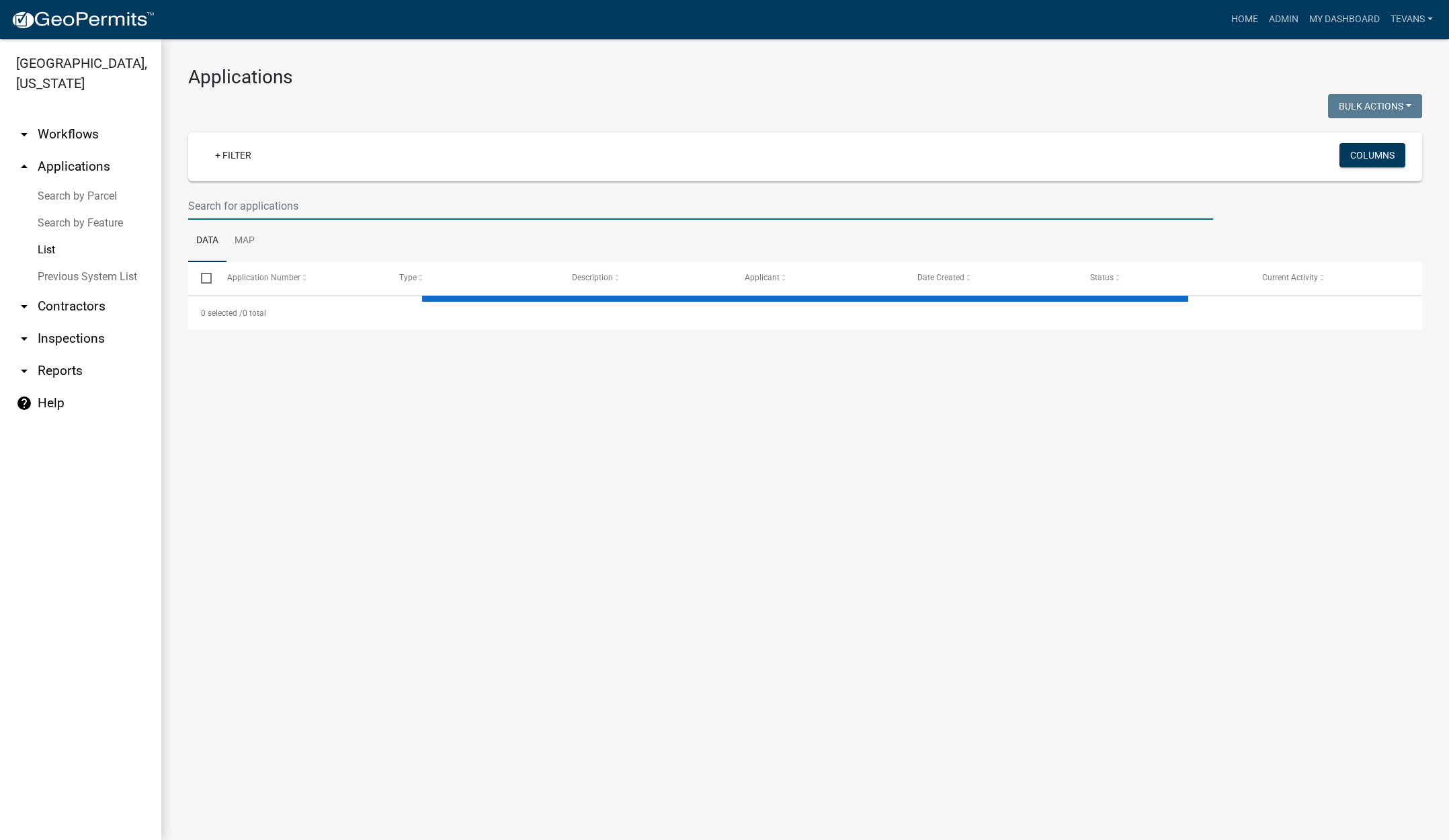
click at [287, 206] on input "text" at bounding box center [700, 206] width 1025 height 27
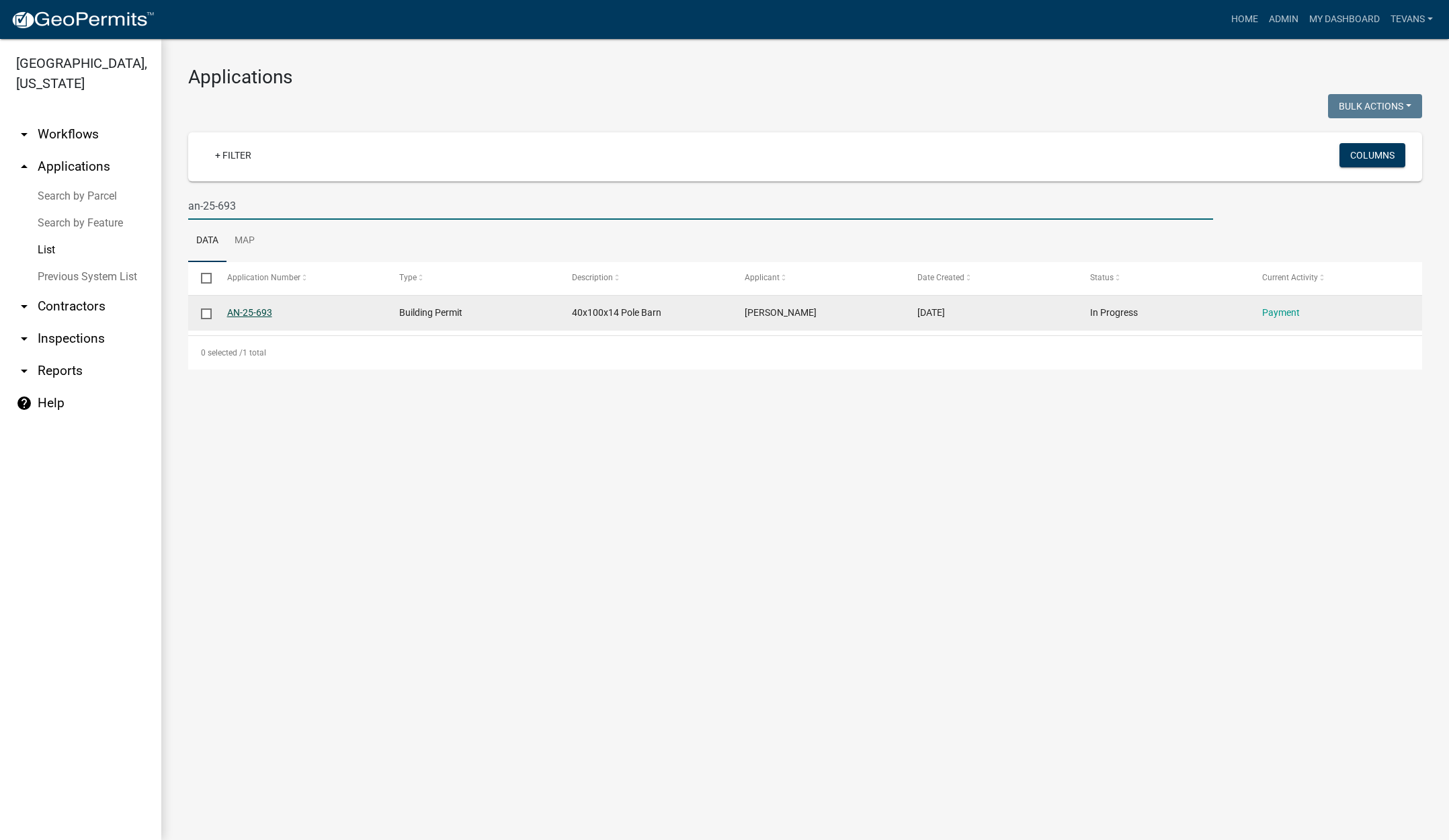
type input "an-25-693"
click at [247, 311] on link "AN-25-693" at bounding box center [250, 312] width 45 height 10
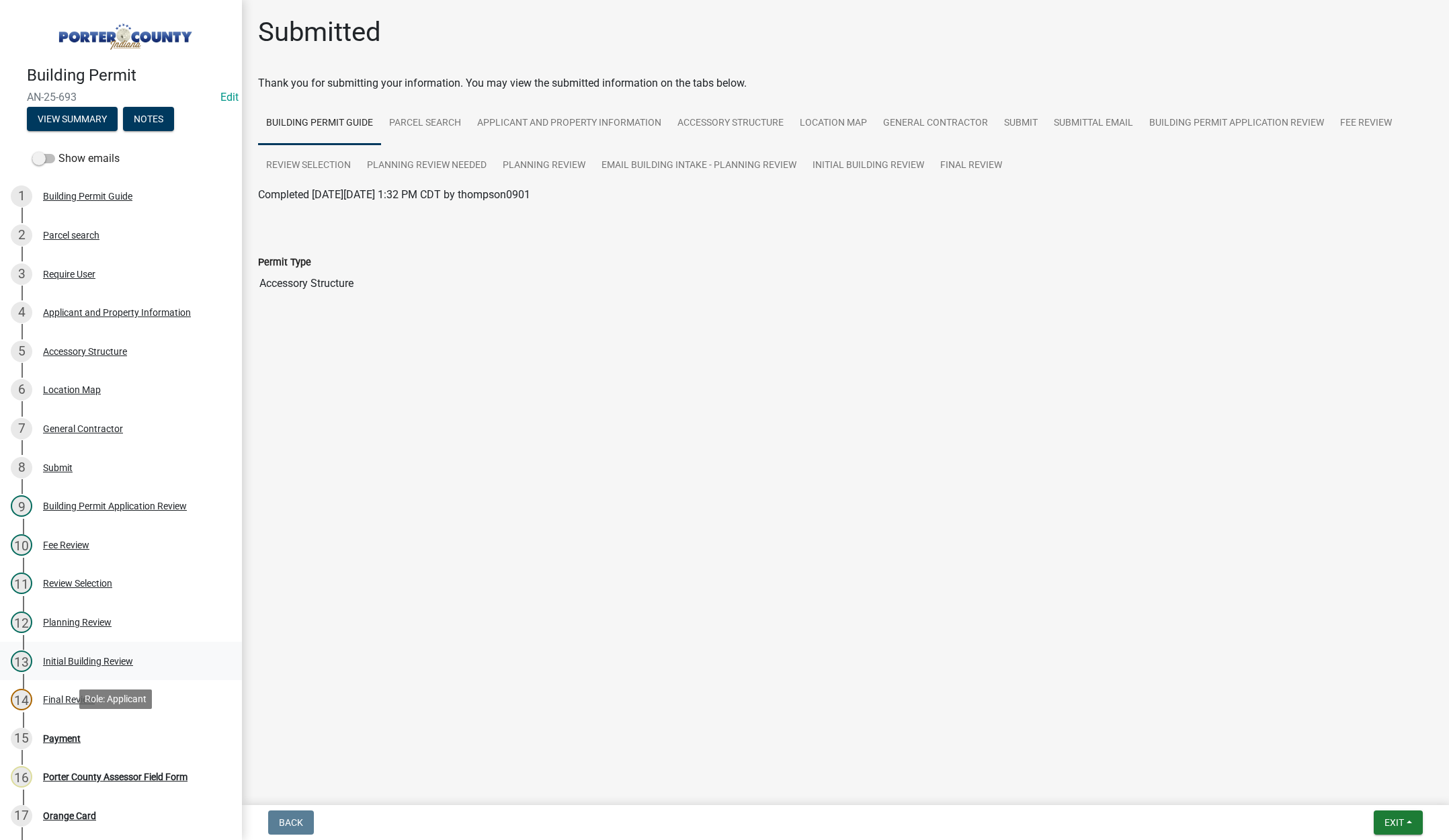
drag, startPoint x: 55, startPoint y: 733, endPoint x: 119, endPoint y: 667, distance: 91.9
click at [55, 734] on div "Payment" at bounding box center [62, 739] width 38 height 9
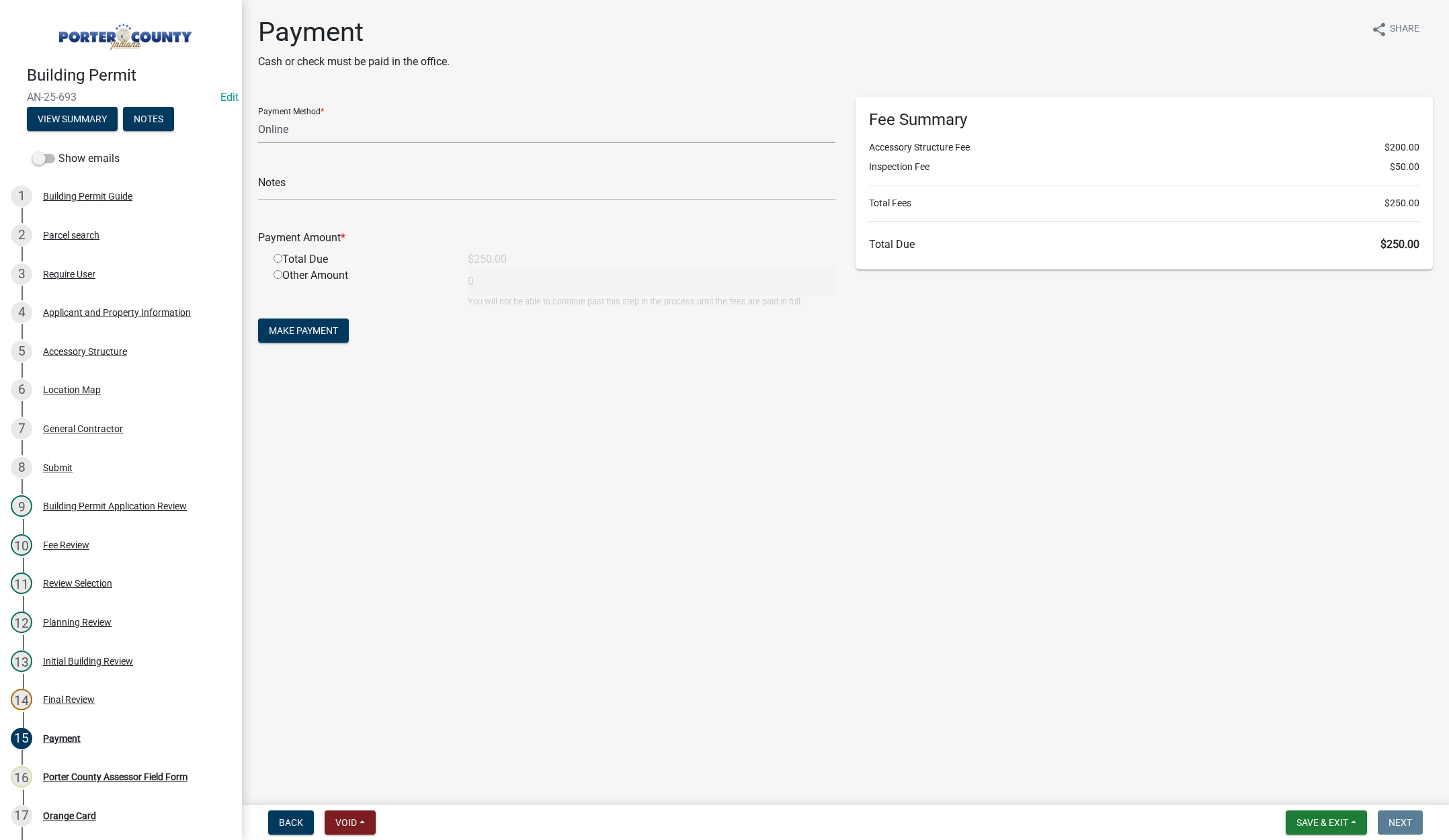
click at [261, 128] on select "Credit Card POS Check Cash Online" at bounding box center [547, 129] width 578 height 27
select select "1: 0"
click at [258, 115] on select "Credit Card POS Check Cash Online" at bounding box center [547, 129] width 578 height 27
click at [282, 188] on input "text" at bounding box center [547, 186] width 578 height 27
type input "#1160 [PERSON_NAME]"
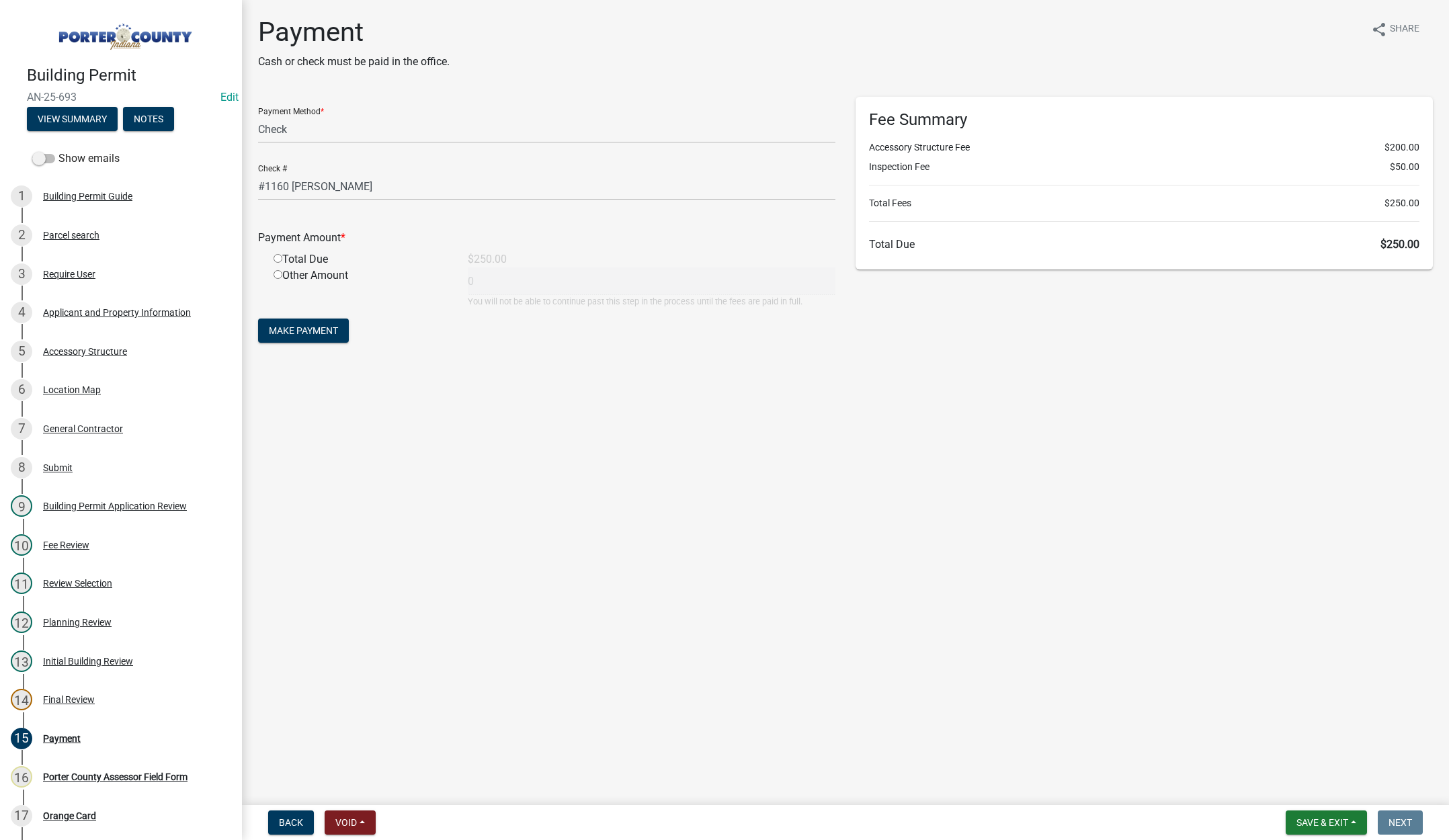
click at [278, 261] on input "radio" at bounding box center [277, 258] width 8 height 8
radio input "true"
type input "250"
click at [296, 323] on button "Make Payment" at bounding box center [303, 330] width 91 height 24
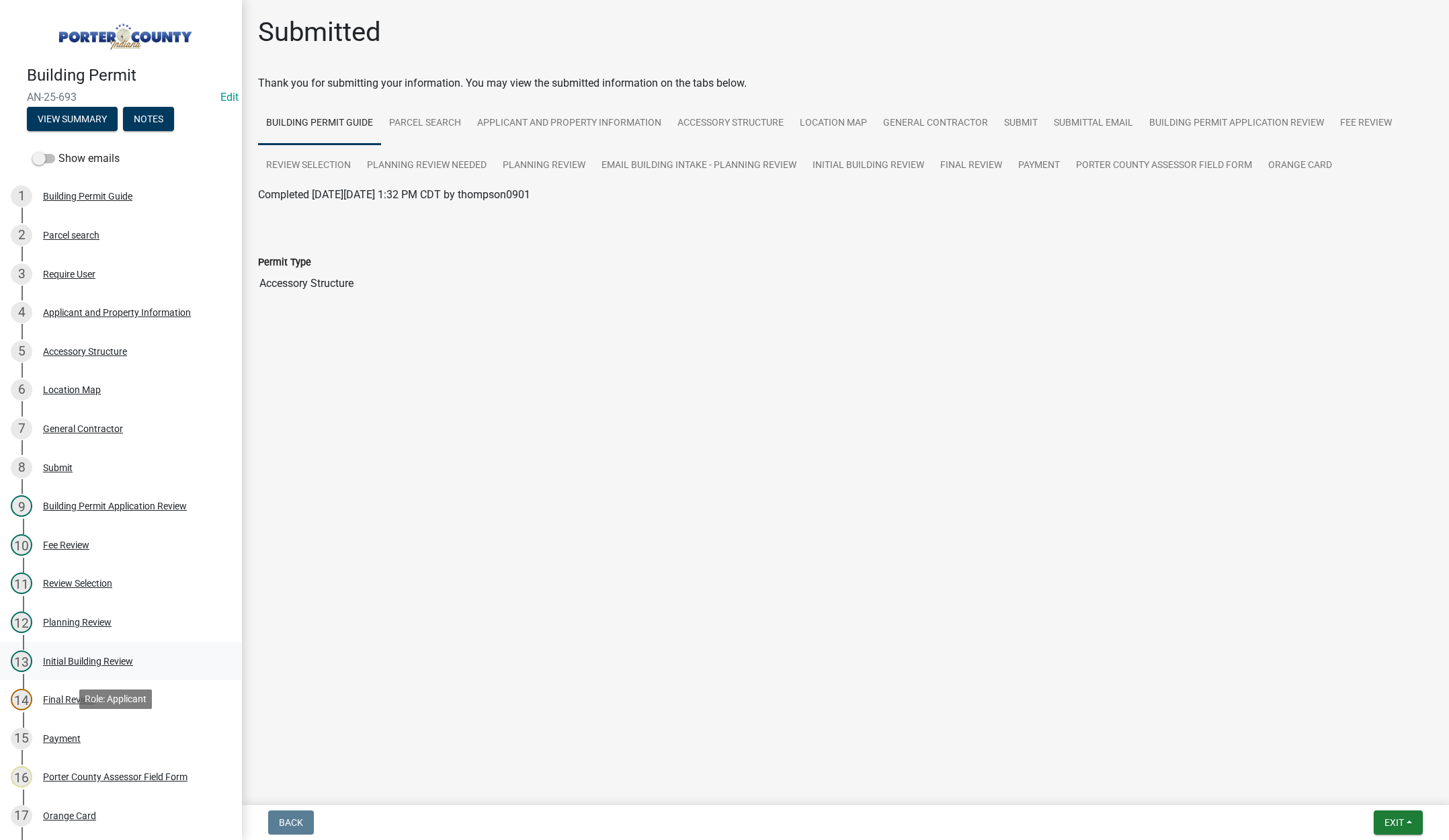
drag, startPoint x: 63, startPoint y: 731, endPoint x: 185, endPoint y: 663, distance: 139.7
click at [63, 734] on div "Payment" at bounding box center [62, 739] width 38 height 9
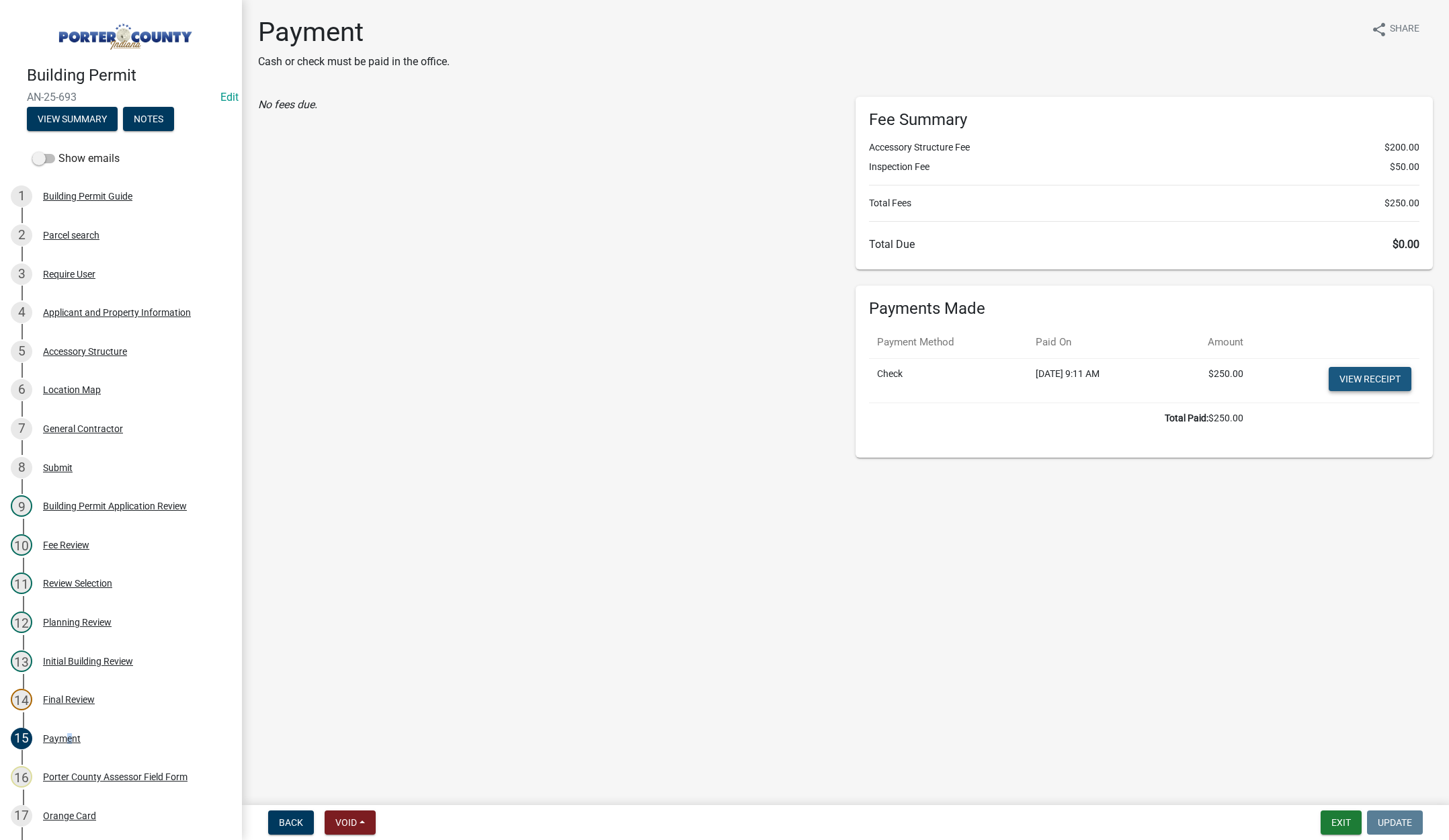
click at [1381, 375] on link "View receipt" at bounding box center [1370, 379] width 83 height 24
drag, startPoint x: 71, startPoint y: 813, endPoint x: 136, endPoint y: 770, distance: 77.9
click at [71, 812] on div "Orange Card" at bounding box center [69, 816] width 54 height 9
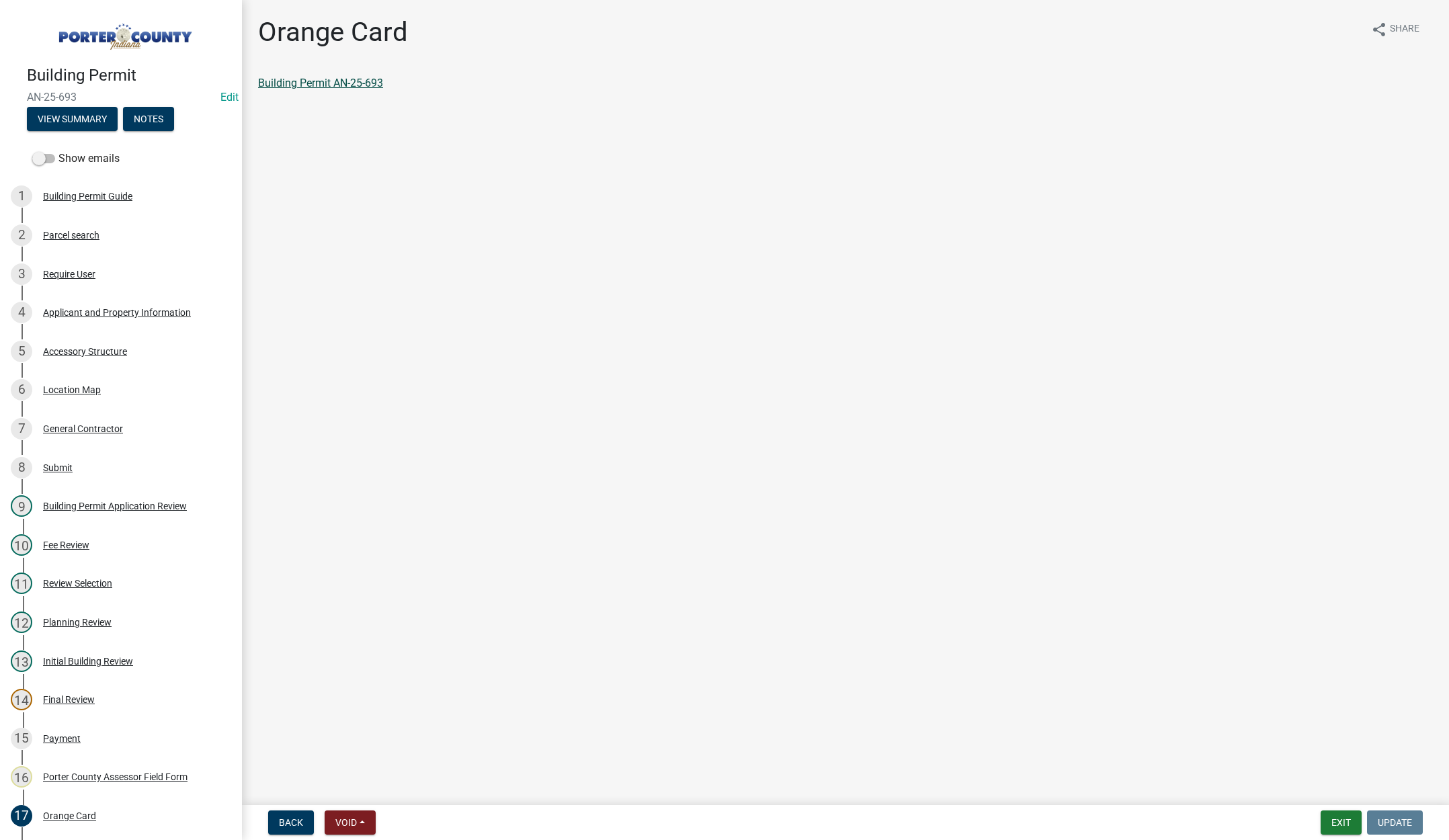
click at [362, 83] on link "Building Permit AN-25-693" at bounding box center [320, 84] width 125 height 13
click at [1336, 817] on button "Exit" at bounding box center [1341, 822] width 41 height 24
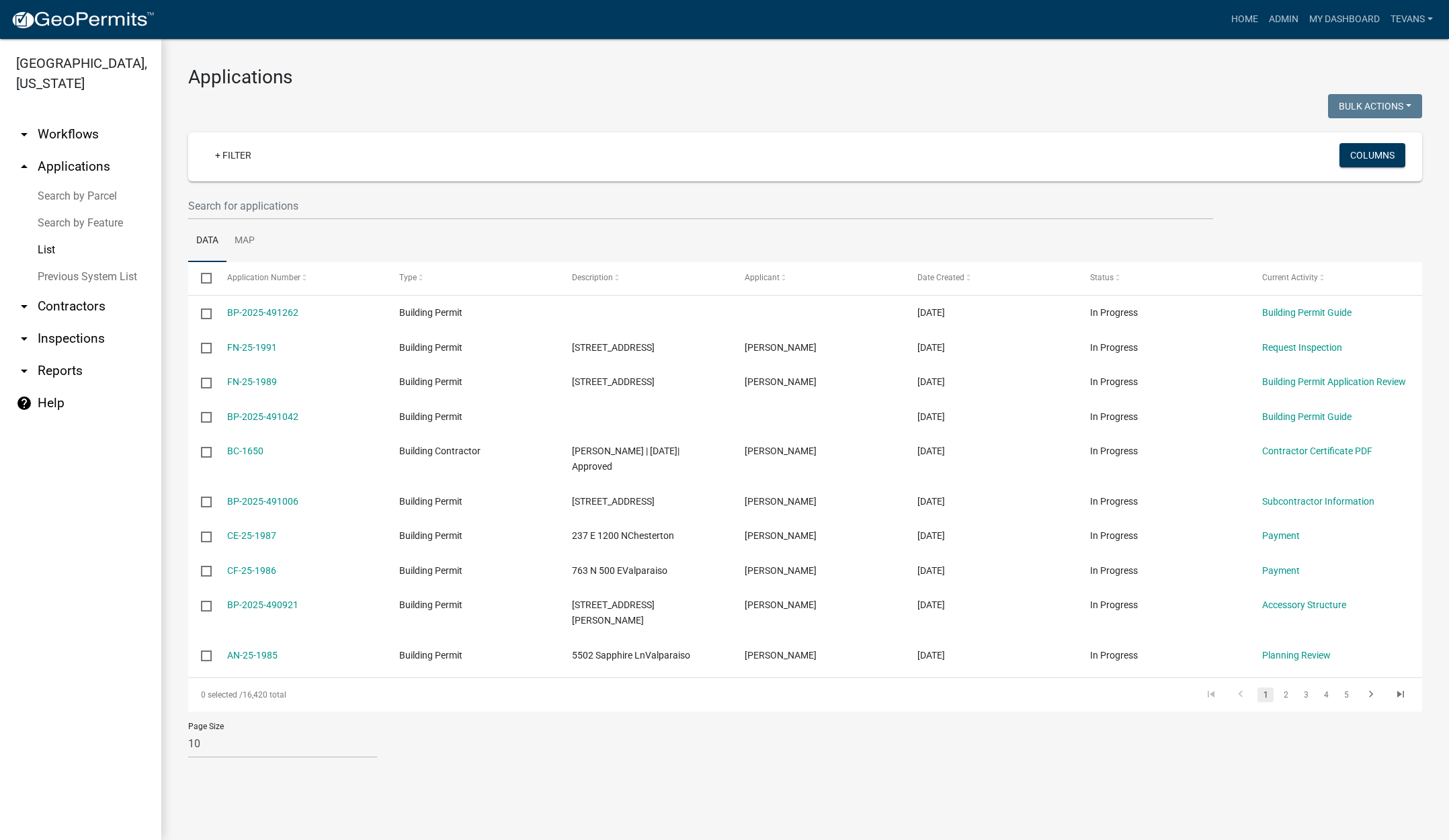
drag, startPoint x: 108, startPoint y: 573, endPoint x: 138, endPoint y: 557, distance: 34.0
click at [108, 573] on ul "arrow_drop_down Workflows List arrow_drop_up Applications Search by Parcel Sear…" at bounding box center [81, 474] width 162 height 732
click at [54, 290] on link "arrow_drop_down Contractors" at bounding box center [81, 306] width 162 height 32
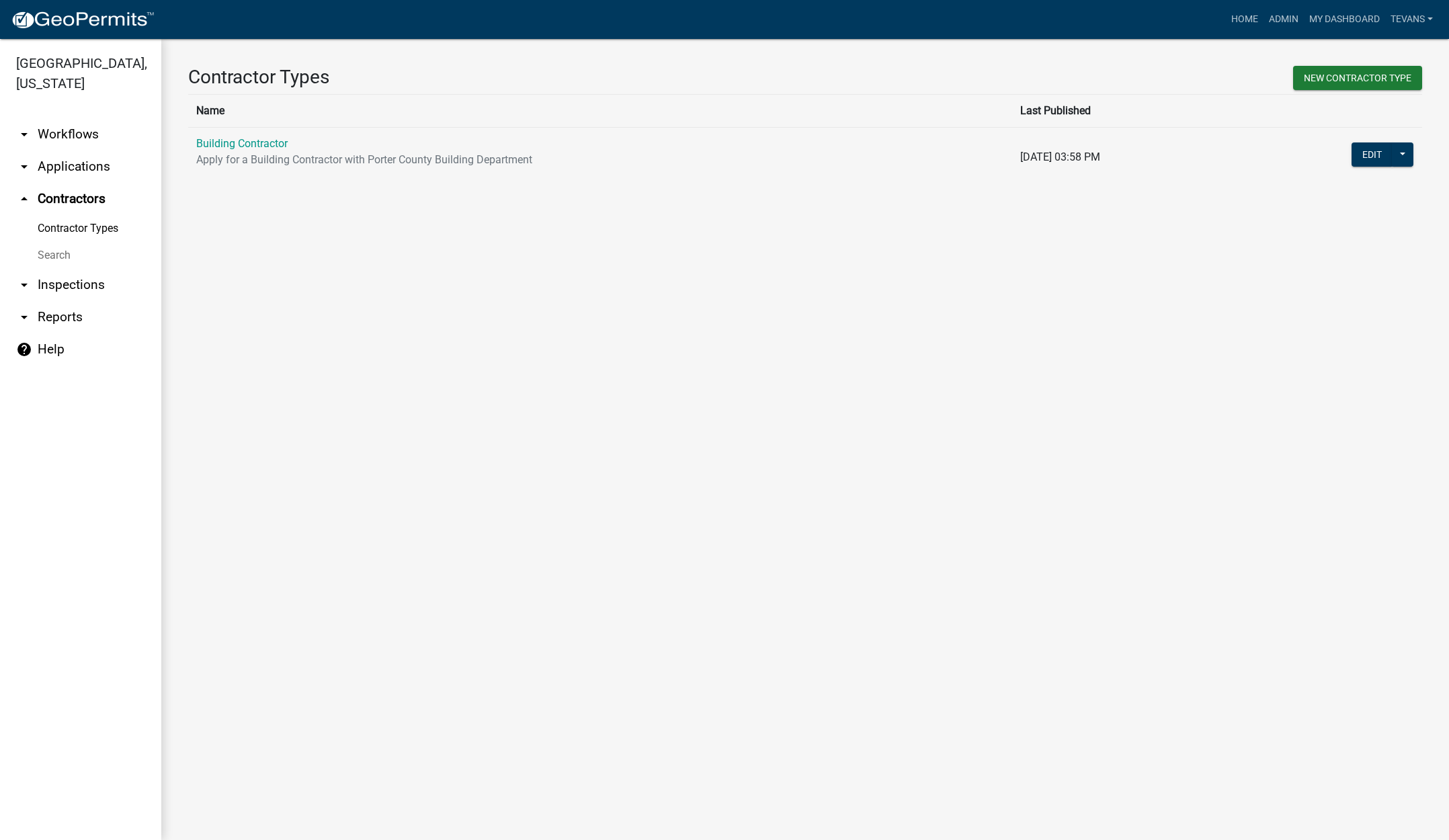
click at [45, 242] on link "Search" at bounding box center [81, 255] width 162 height 27
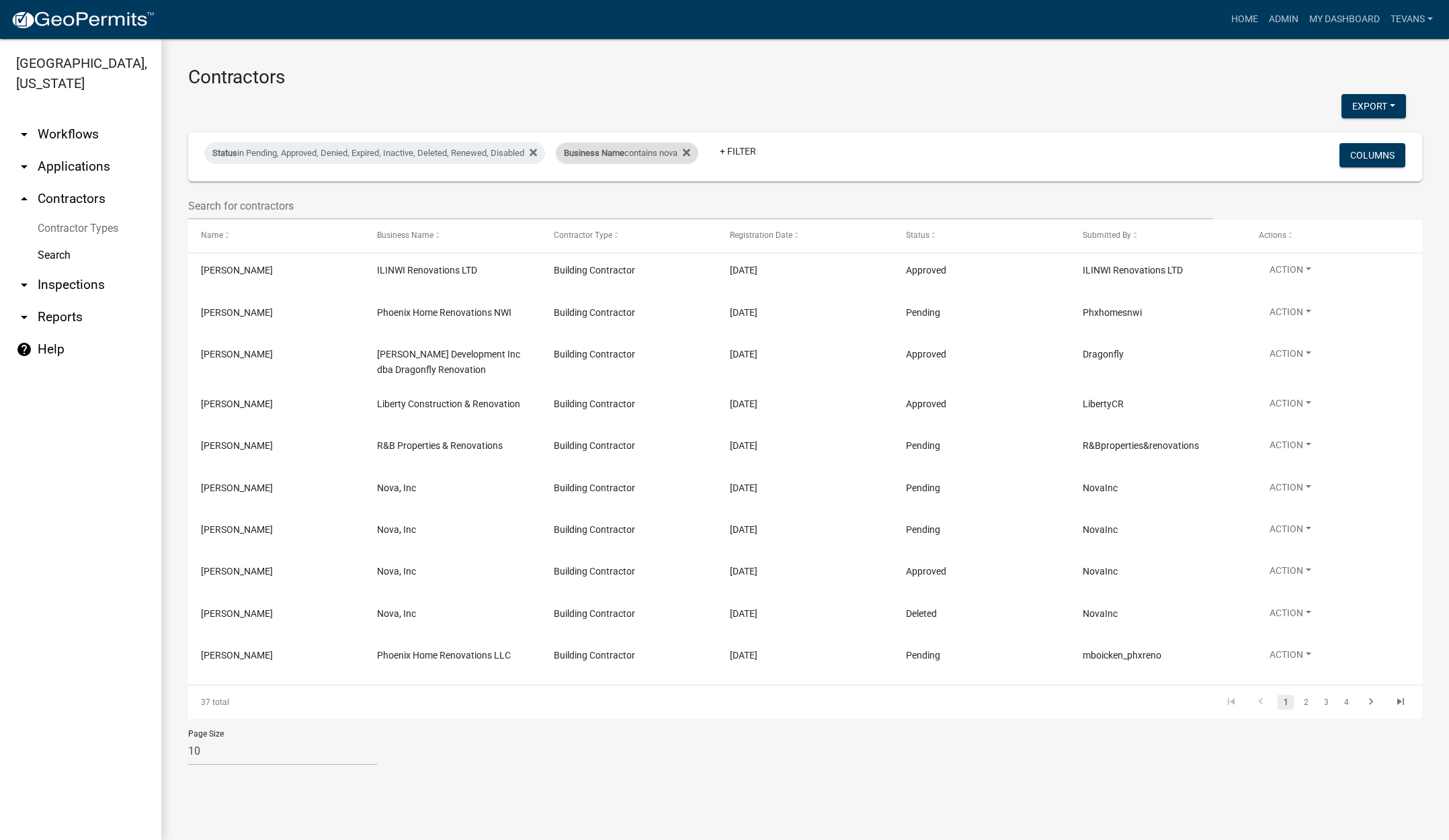
click at [624, 156] on span "Business Name" at bounding box center [593, 152] width 60 height 10
click at [604, 206] on input "nova" at bounding box center [637, 203] width 123 height 27
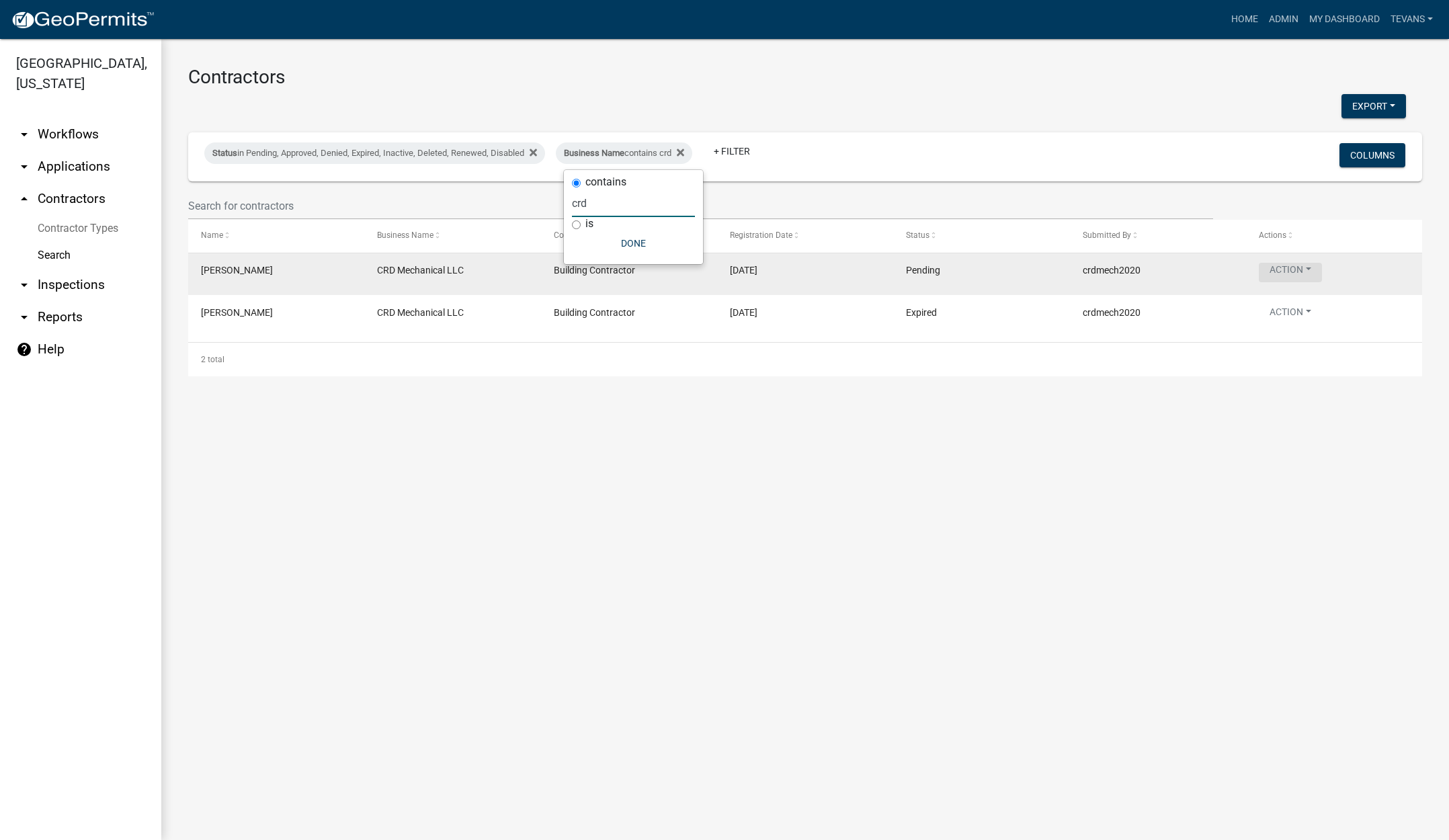
type input "crd"
click at [1299, 268] on button "Action" at bounding box center [1289, 272] width 63 height 20
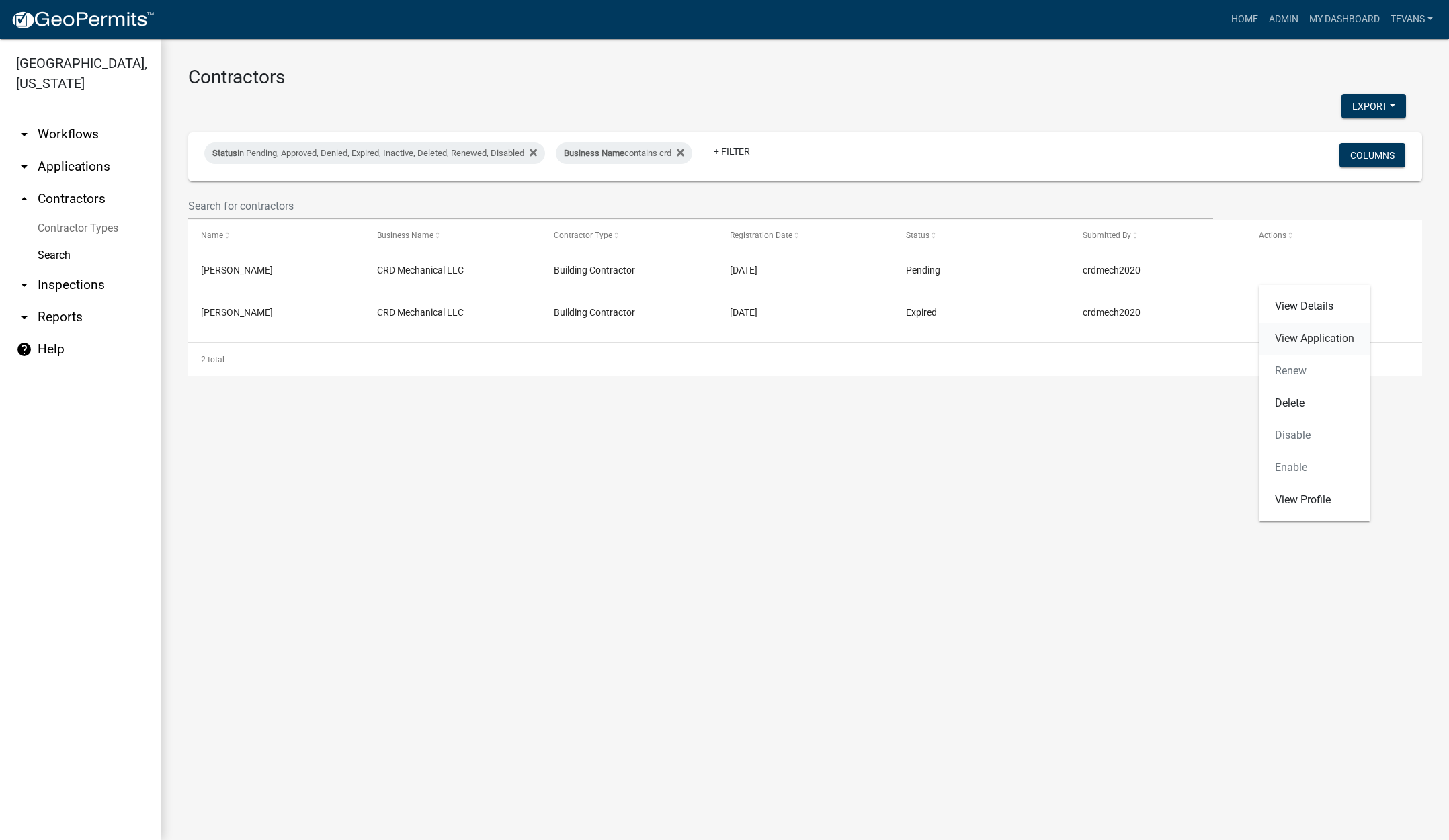
click at [1309, 342] on link "View Application" at bounding box center [1314, 339] width 112 height 32
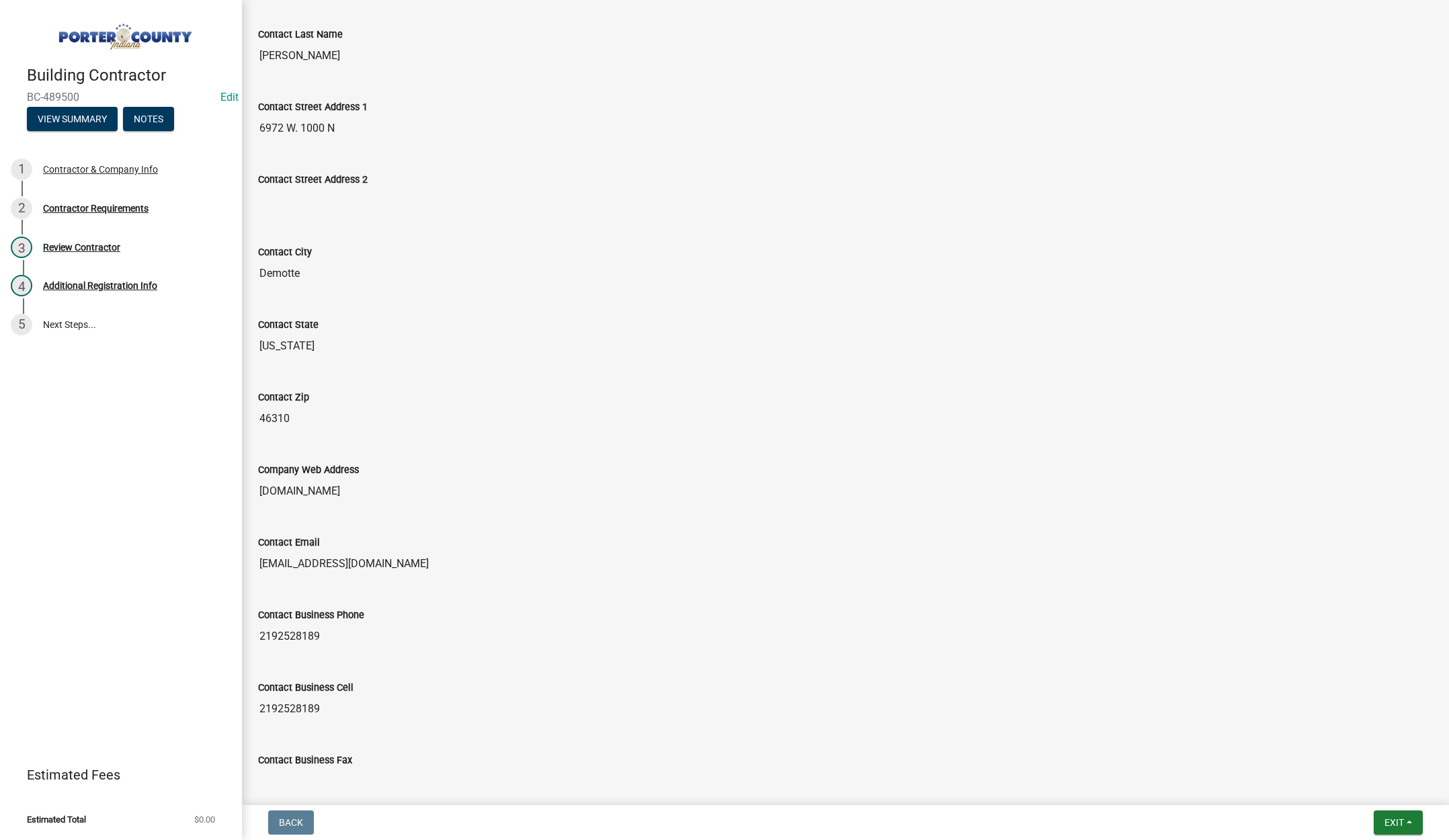
scroll to position [445, 0]
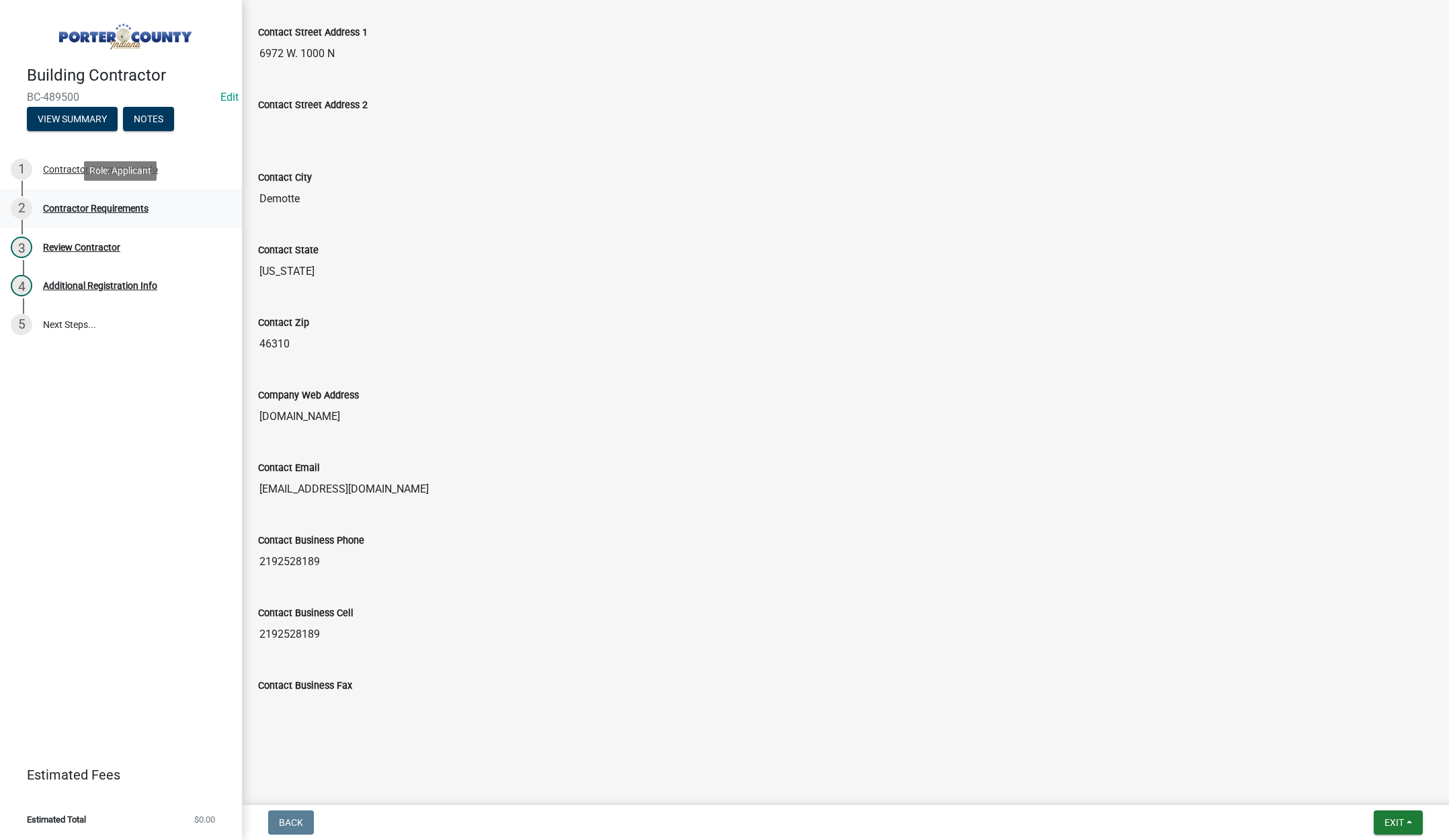
click at [120, 205] on div "Contractor Requirements" at bounding box center [96, 208] width 105 height 9
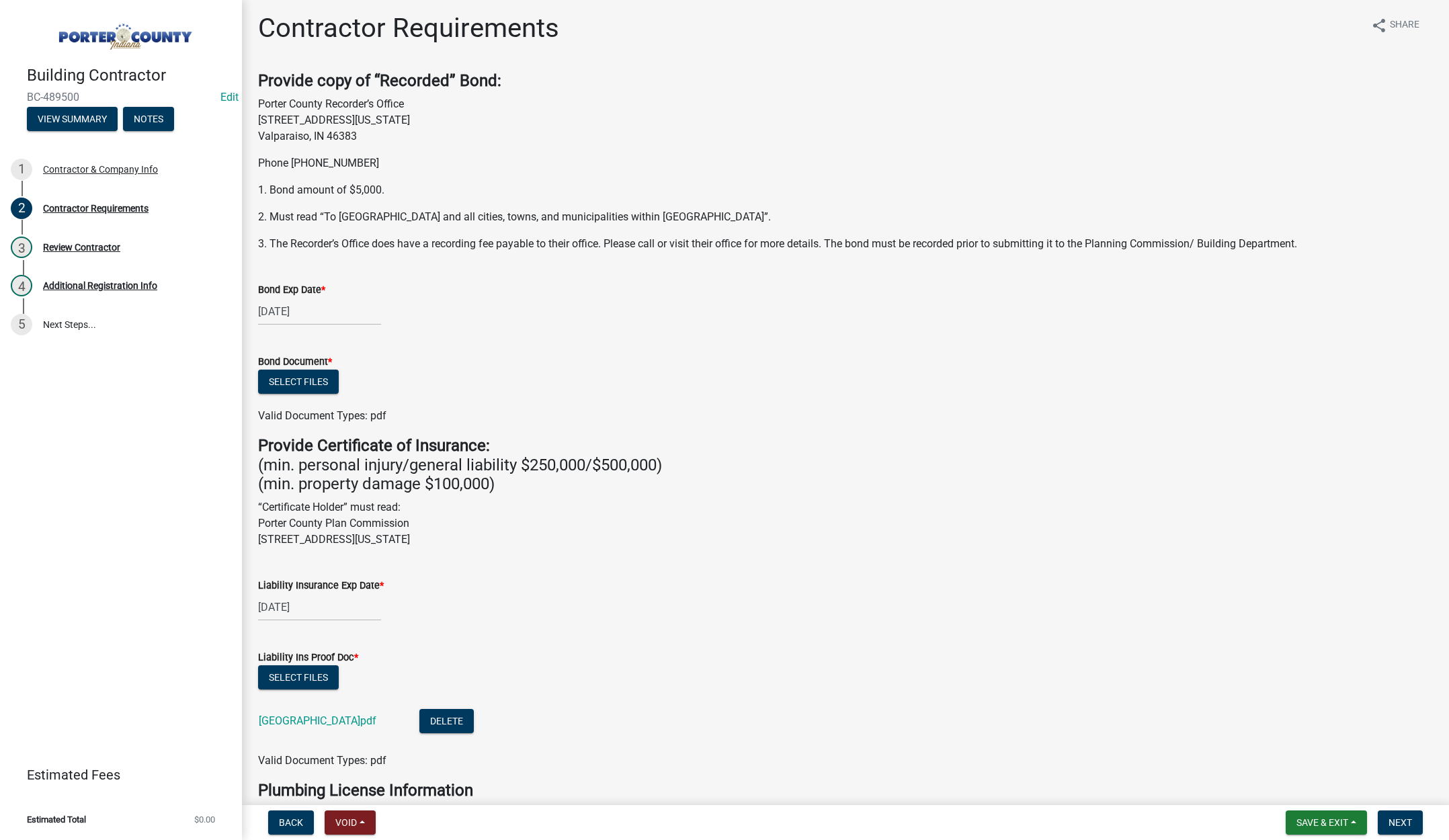
scroll to position [0, 0]
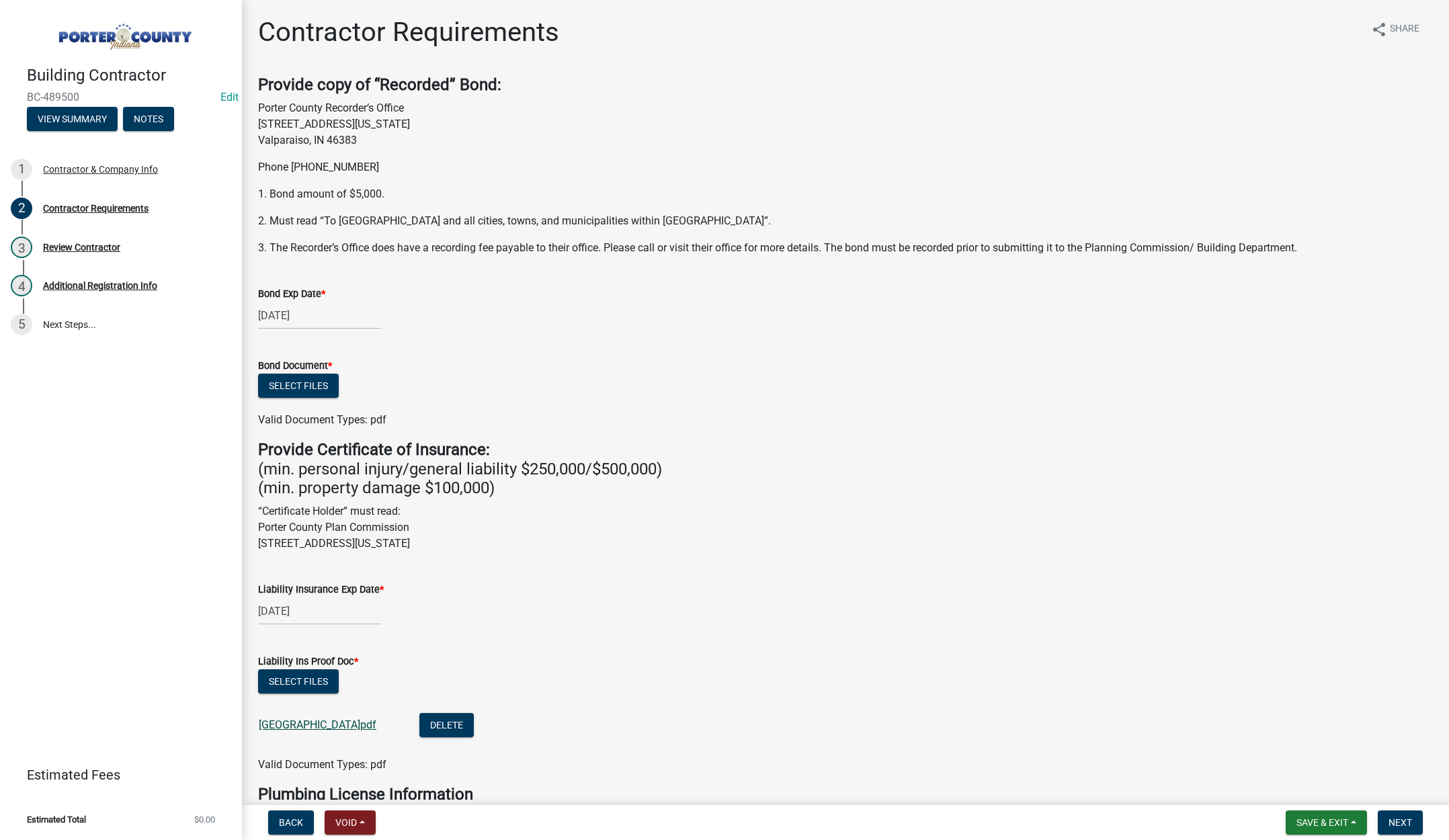
click at [300, 722] on link "[GEOGRAPHIC_DATA]pdf" at bounding box center [317, 725] width 117 height 13
click at [282, 384] on button "Select files" at bounding box center [299, 386] width 81 height 24
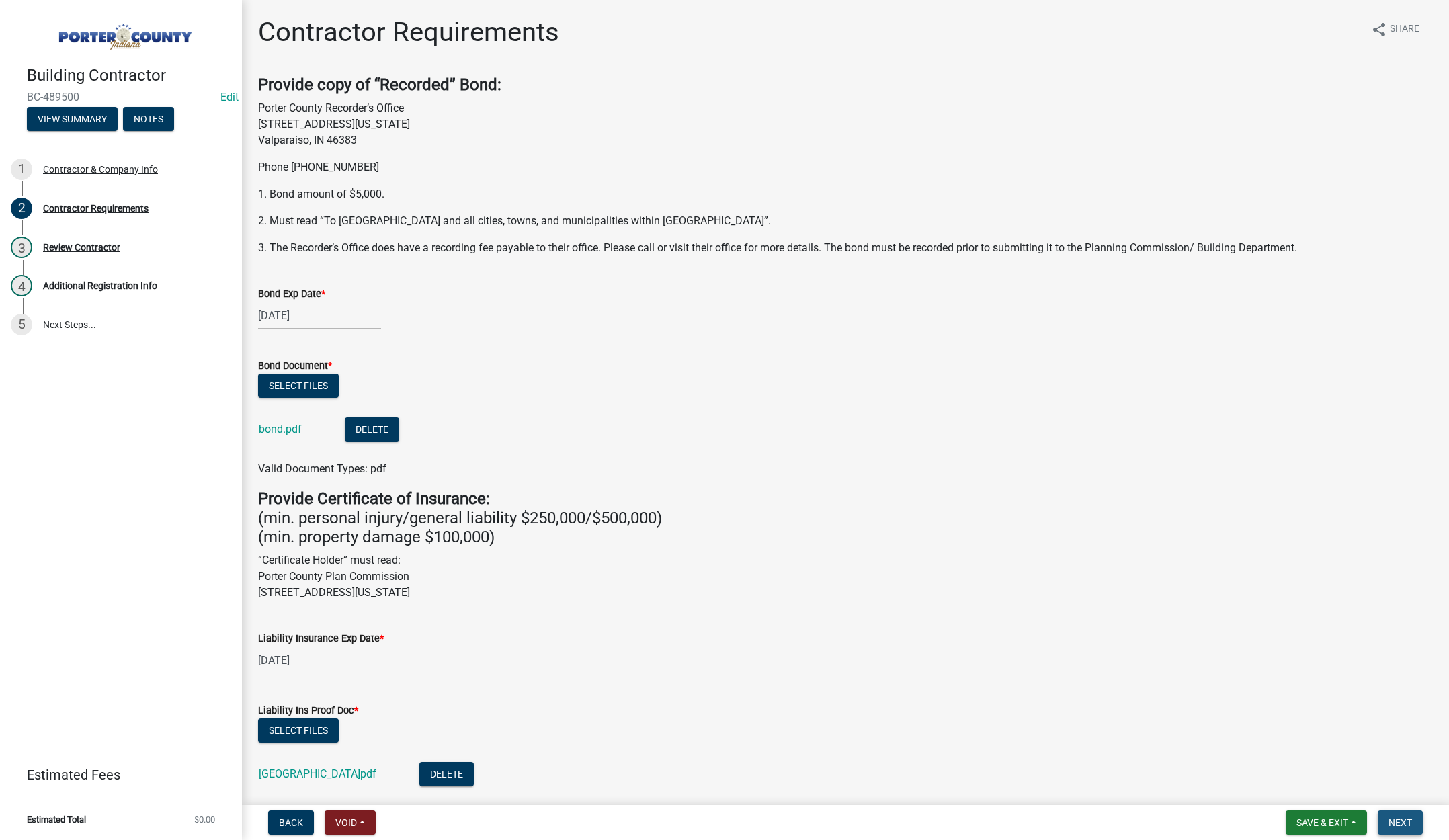
drag, startPoint x: 1405, startPoint y: 821, endPoint x: 1359, endPoint y: 778, distance: 63.0
click at [1405, 820] on span "Next" at bounding box center [1400, 821] width 23 height 10
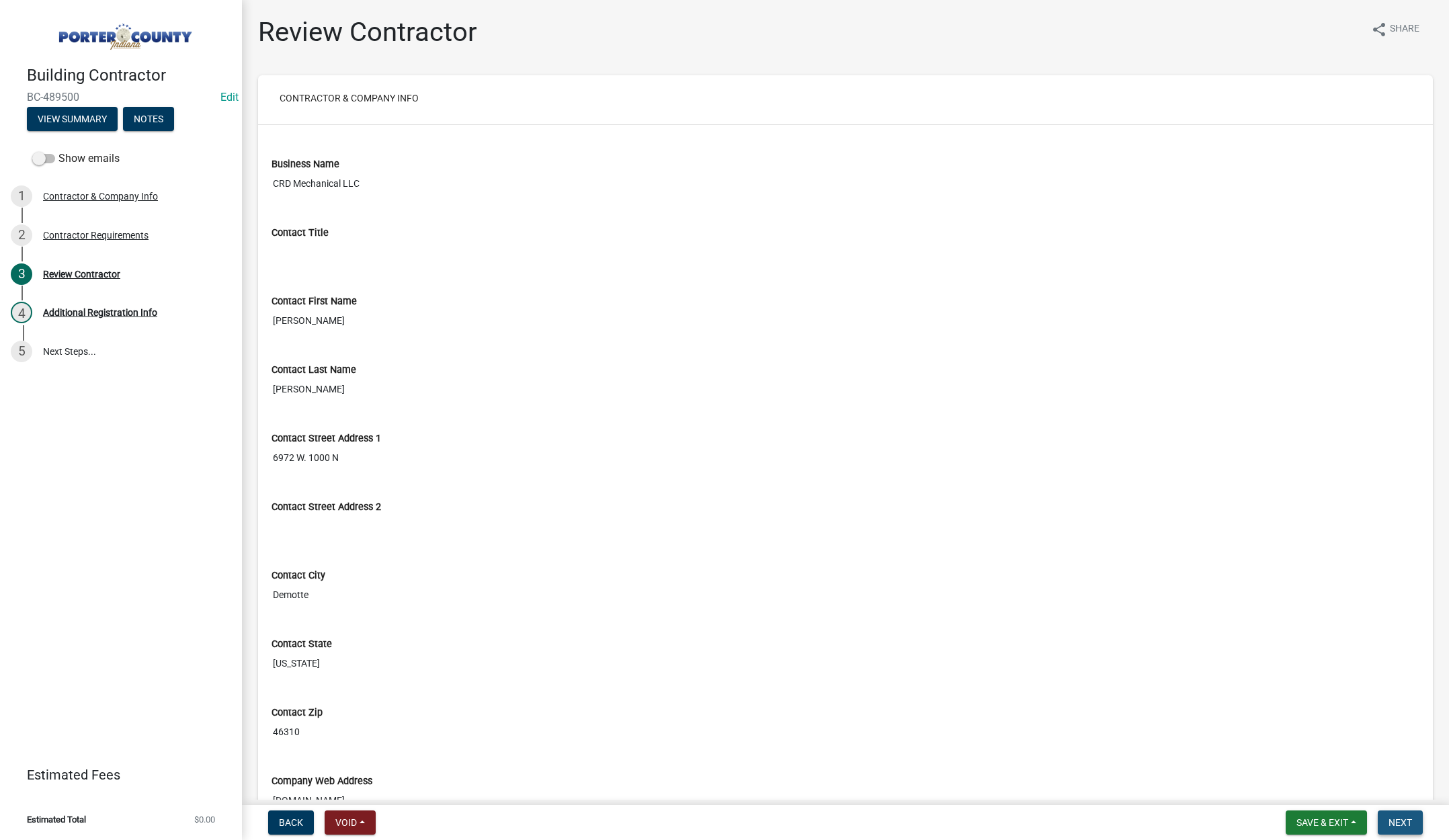
click at [1395, 823] on span "Next" at bounding box center [1400, 821] width 23 height 10
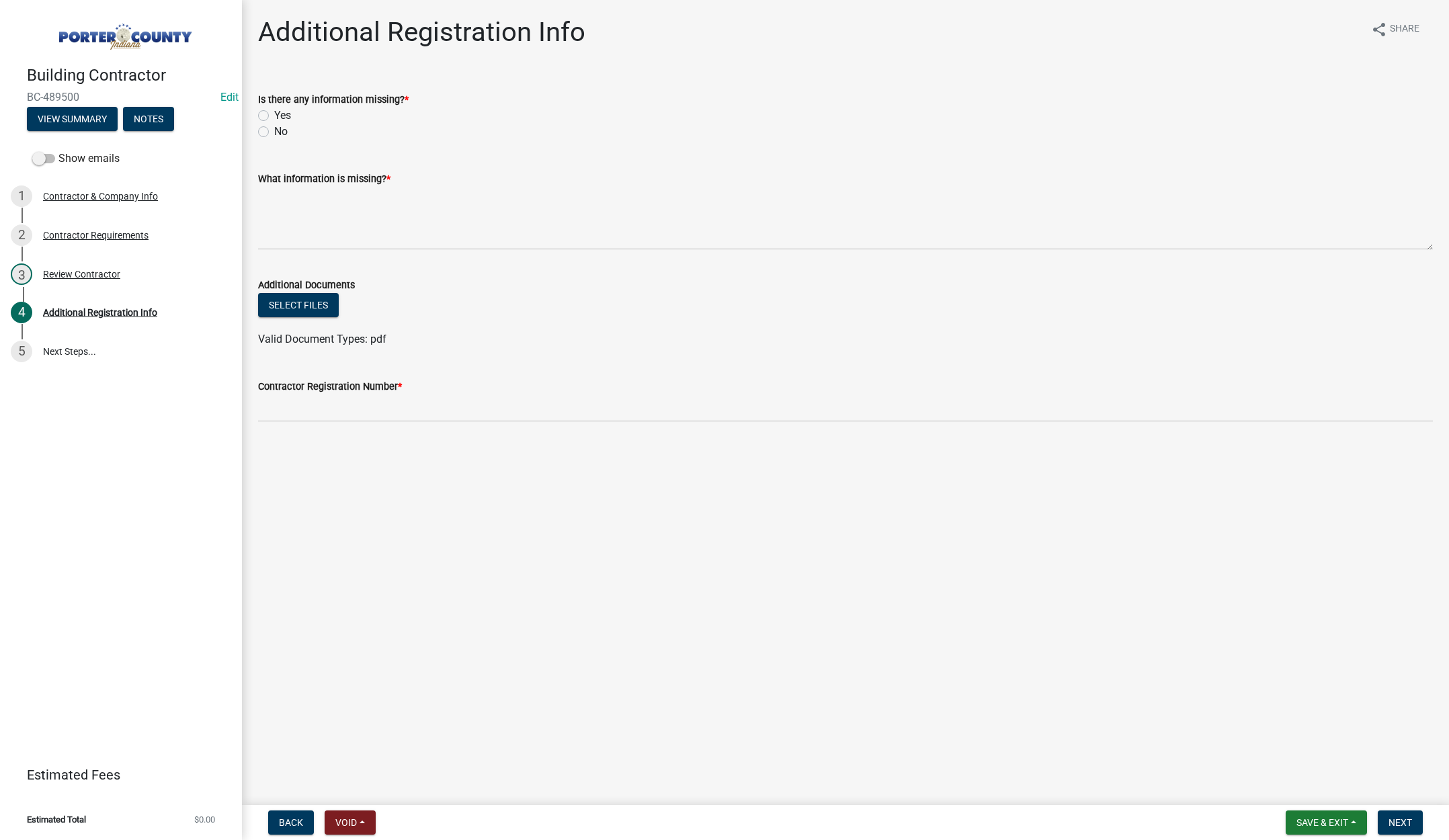
drag, startPoint x: 264, startPoint y: 129, endPoint x: 302, endPoint y: 169, distance: 55.2
click at [274, 129] on label "No" at bounding box center [281, 131] width 13 height 16
click at [274, 129] on input "No" at bounding box center [278, 128] width 8 height 8
radio input "true"
drag, startPoint x: 348, startPoint y: 222, endPoint x: 358, endPoint y: 219, distance: 10.4
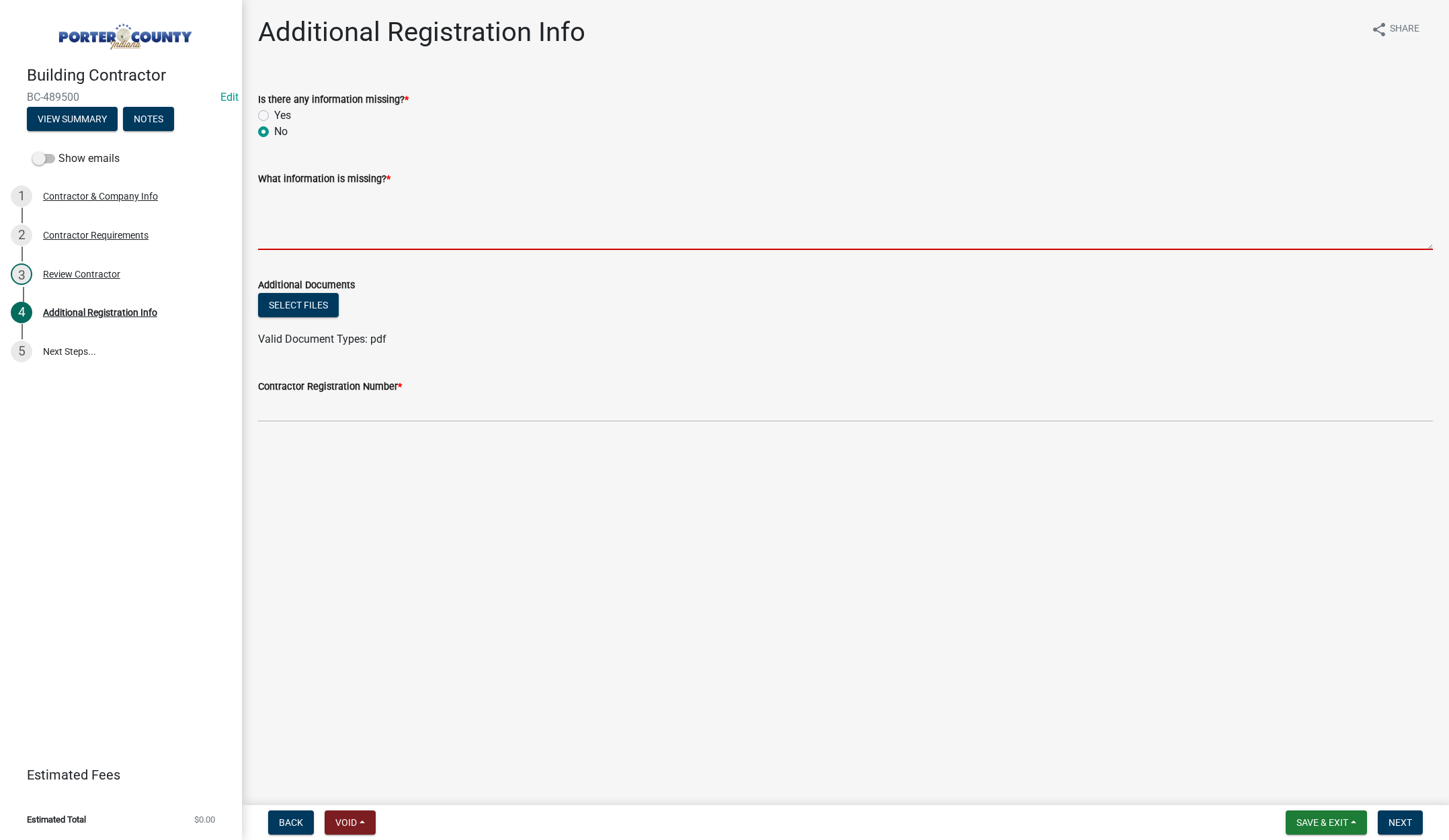
click at [352, 221] on textarea "What information is missing? *" at bounding box center [845, 218] width 1175 height 63
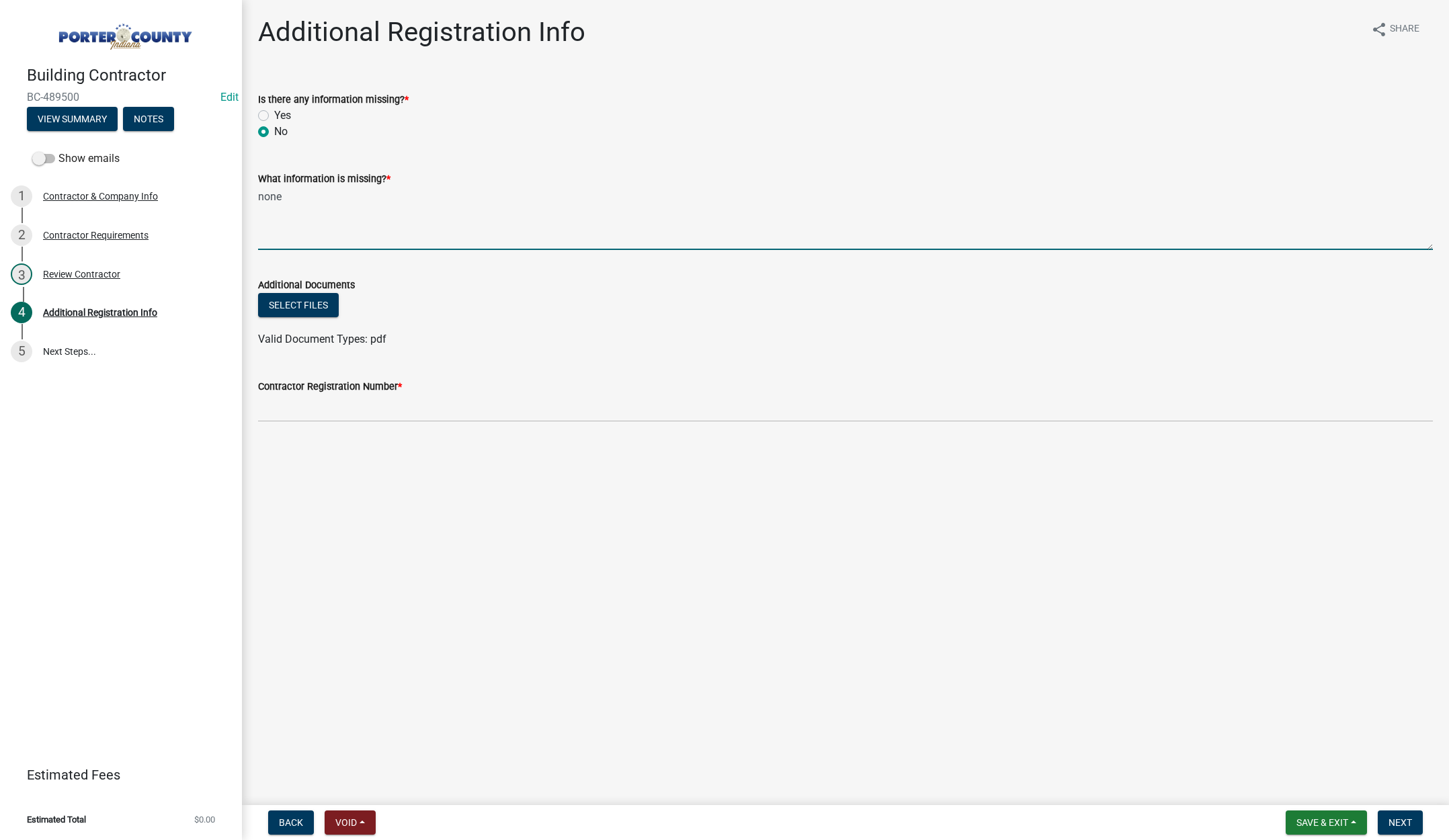
type textarea "none"
click at [306, 405] on input "Contractor Registration Number *" at bounding box center [845, 407] width 1175 height 27
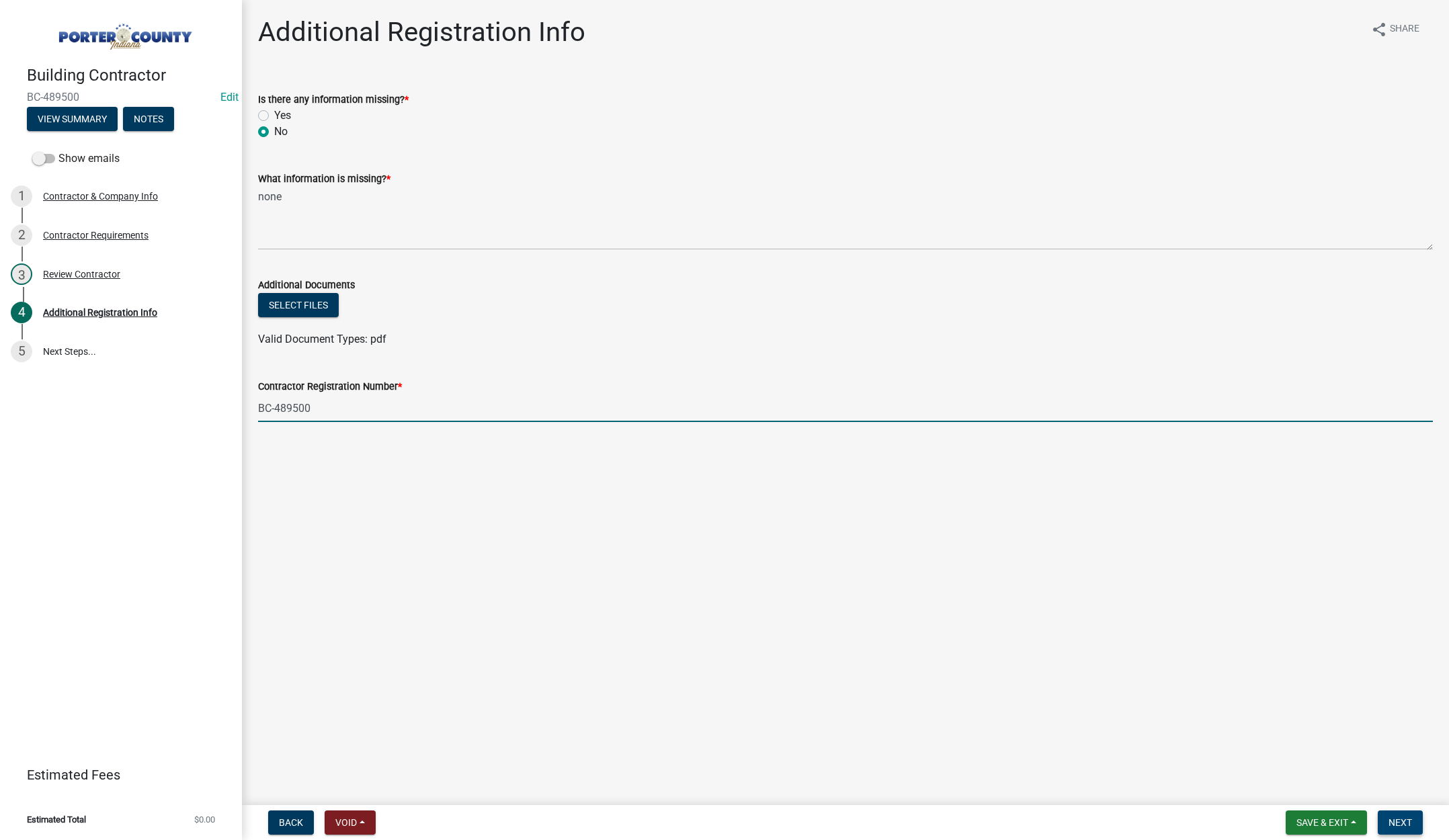
type input "BC-489500"
click at [1394, 817] on span "Next" at bounding box center [1400, 821] width 23 height 10
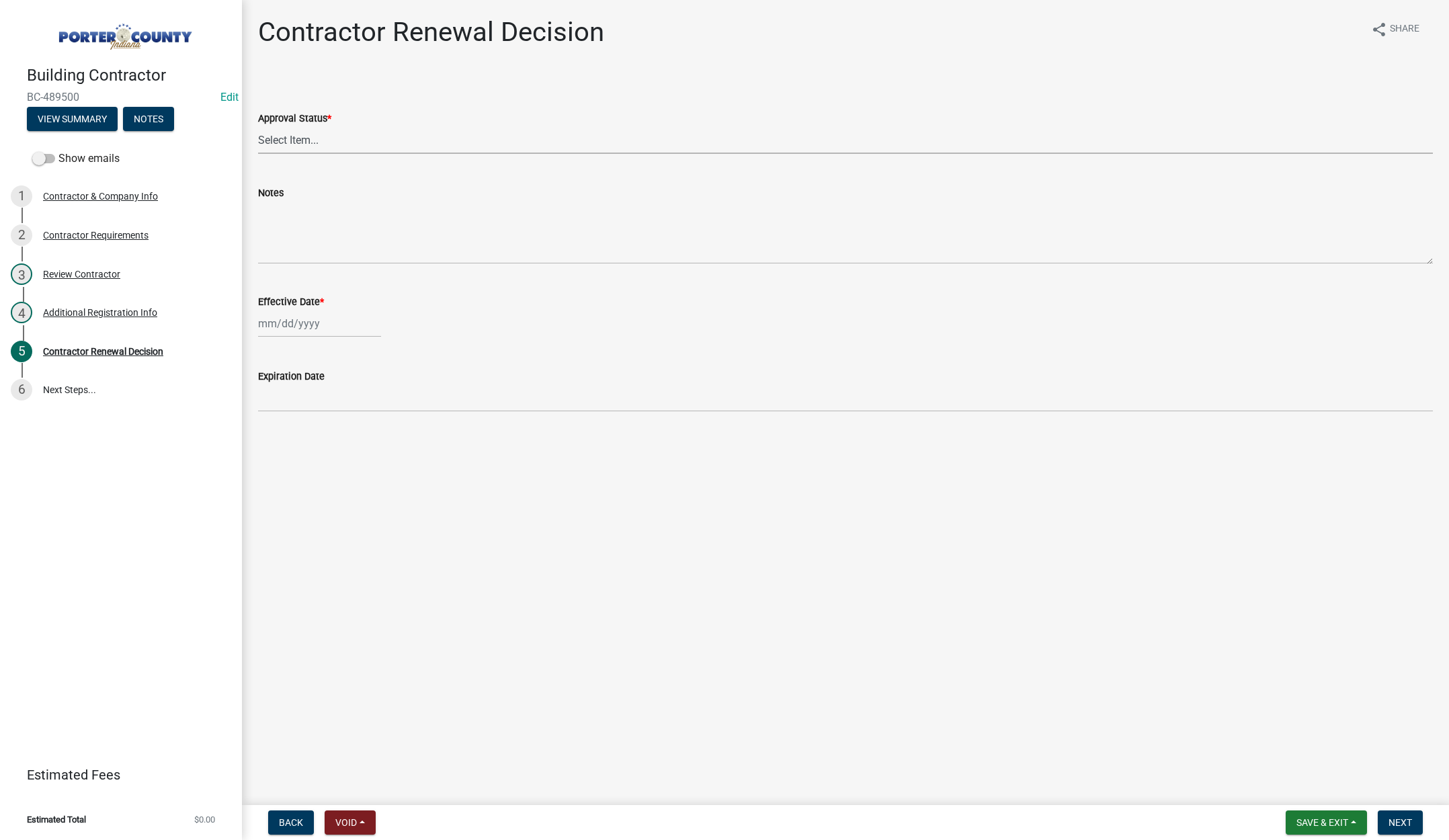
click at [314, 137] on select "Select Item... Approved Denied" at bounding box center [845, 140] width 1175 height 27
click at [258, 127] on select "Select Item... Approved Denied" at bounding box center [845, 140] width 1175 height 27
select select "30db8998-795d-4bbe-8e49-f1ade8865815"
select select "10"
select select "2025"
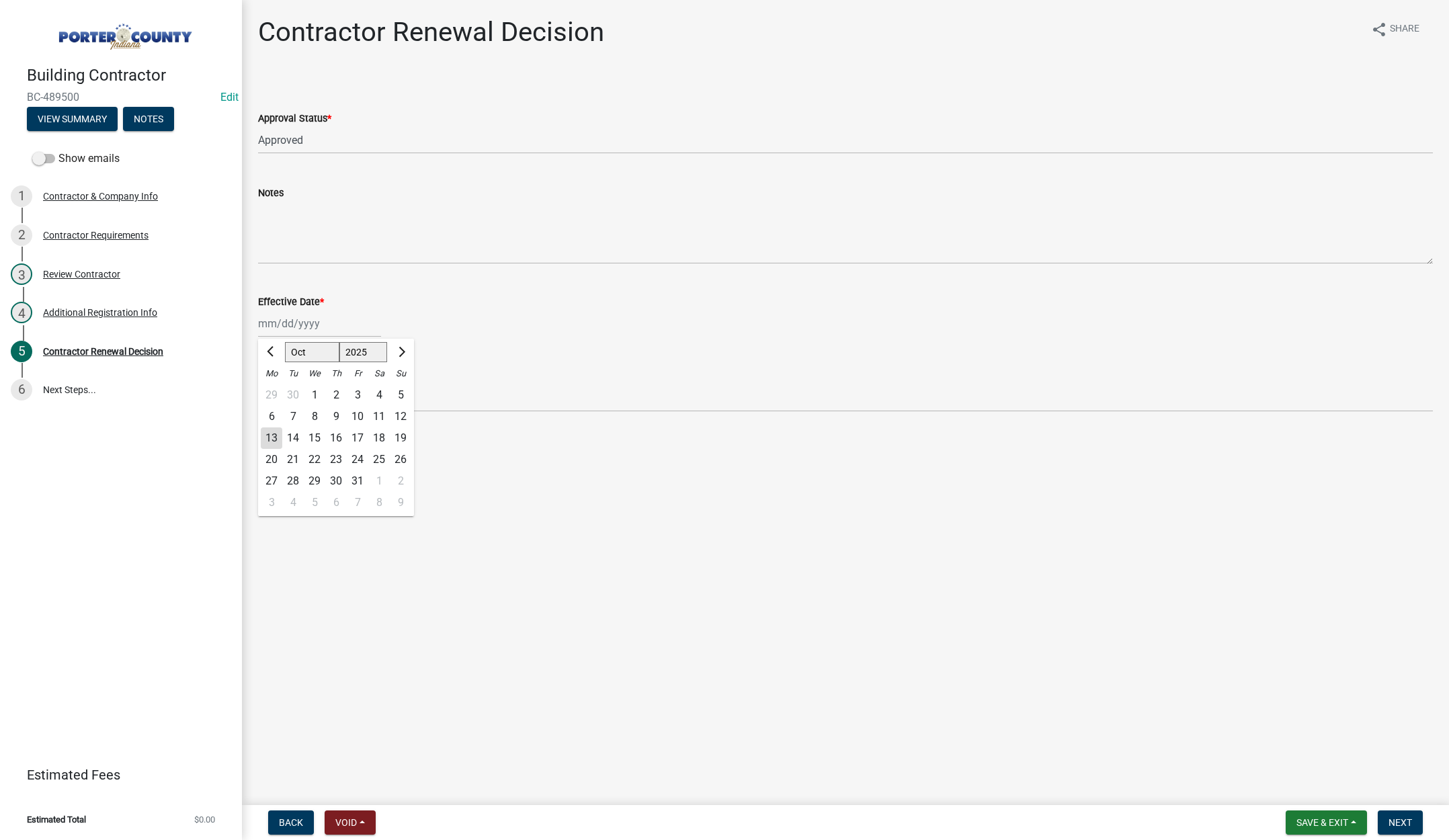
click at [339, 324] on div "[PERSON_NAME] Feb Mar Apr [PERSON_NAME][DATE] Oct Nov [DATE] 1526 1527 1528 152…" at bounding box center [319, 323] width 123 height 27
drag, startPoint x: 271, startPoint y: 438, endPoint x: 282, endPoint y: 440, distance: 11.2
click at [272, 438] on div "13" at bounding box center [271, 437] width 22 height 22
type input "[DATE]"
click at [1399, 817] on span "Next" at bounding box center [1400, 821] width 23 height 10
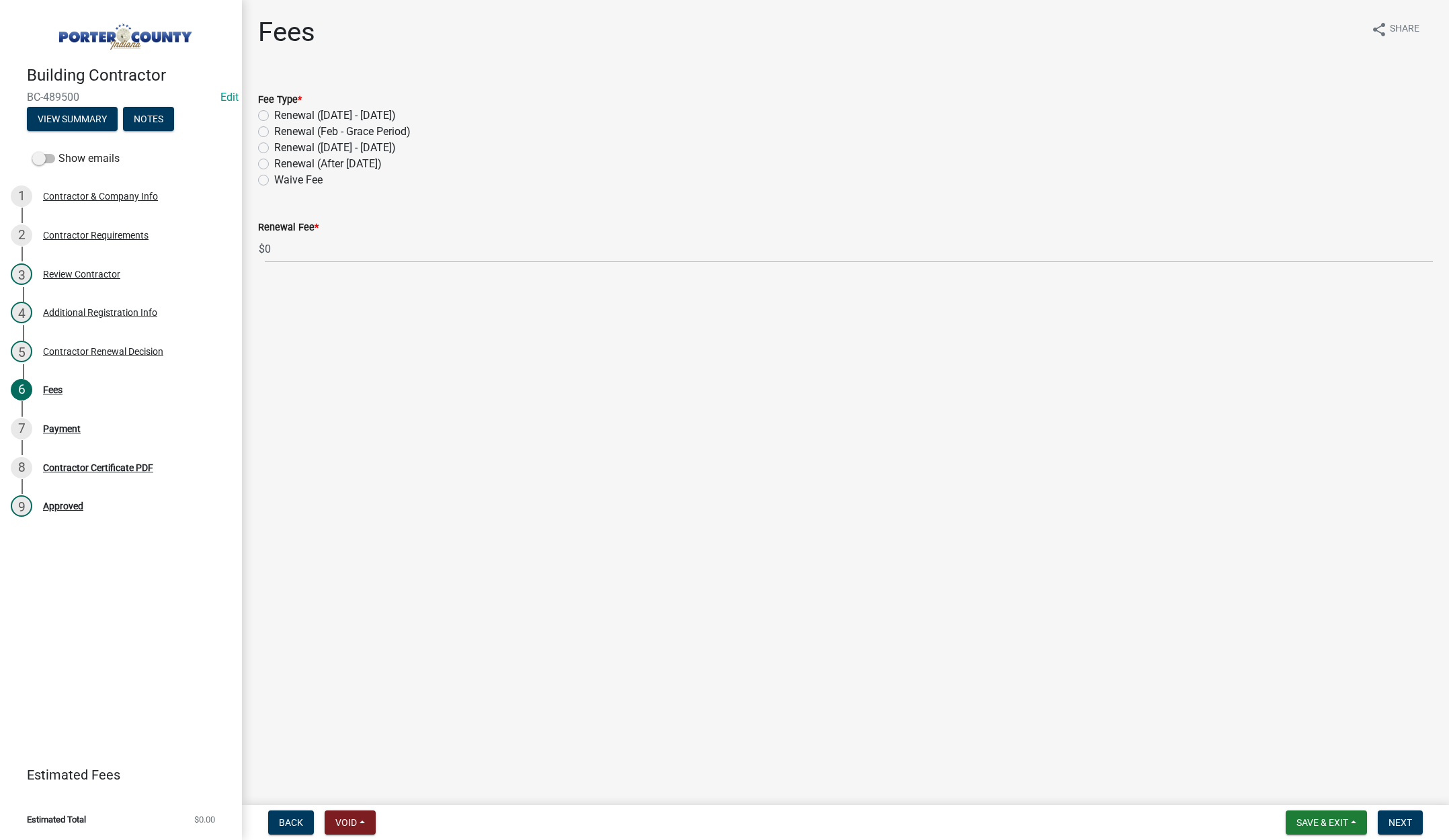
click at [274, 161] on label "Renewal (After [DATE])" at bounding box center [328, 163] width 108 height 16
click at [274, 161] on input "Renewal (After [DATE])" at bounding box center [278, 160] width 8 height 8
radio input "true"
click at [1403, 824] on span "Next" at bounding box center [1400, 821] width 23 height 10
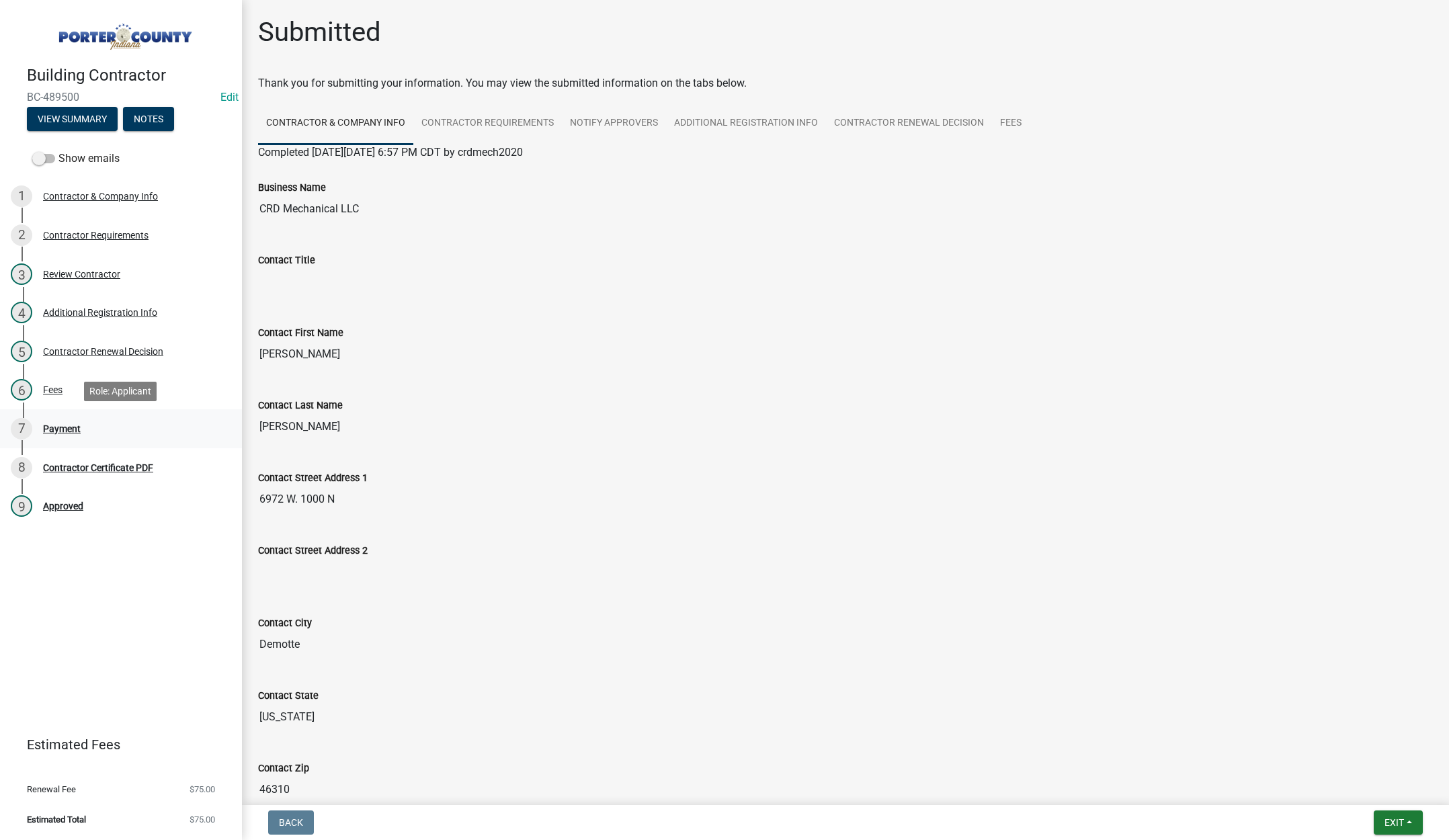
drag, startPoint x: 63, startPoint y: 424, endPoint x: 110, endPoint y: 421, distance: 47.1
click at [63, 424] on div "Payment" at bounding box center [62, 429] width 38 height 9
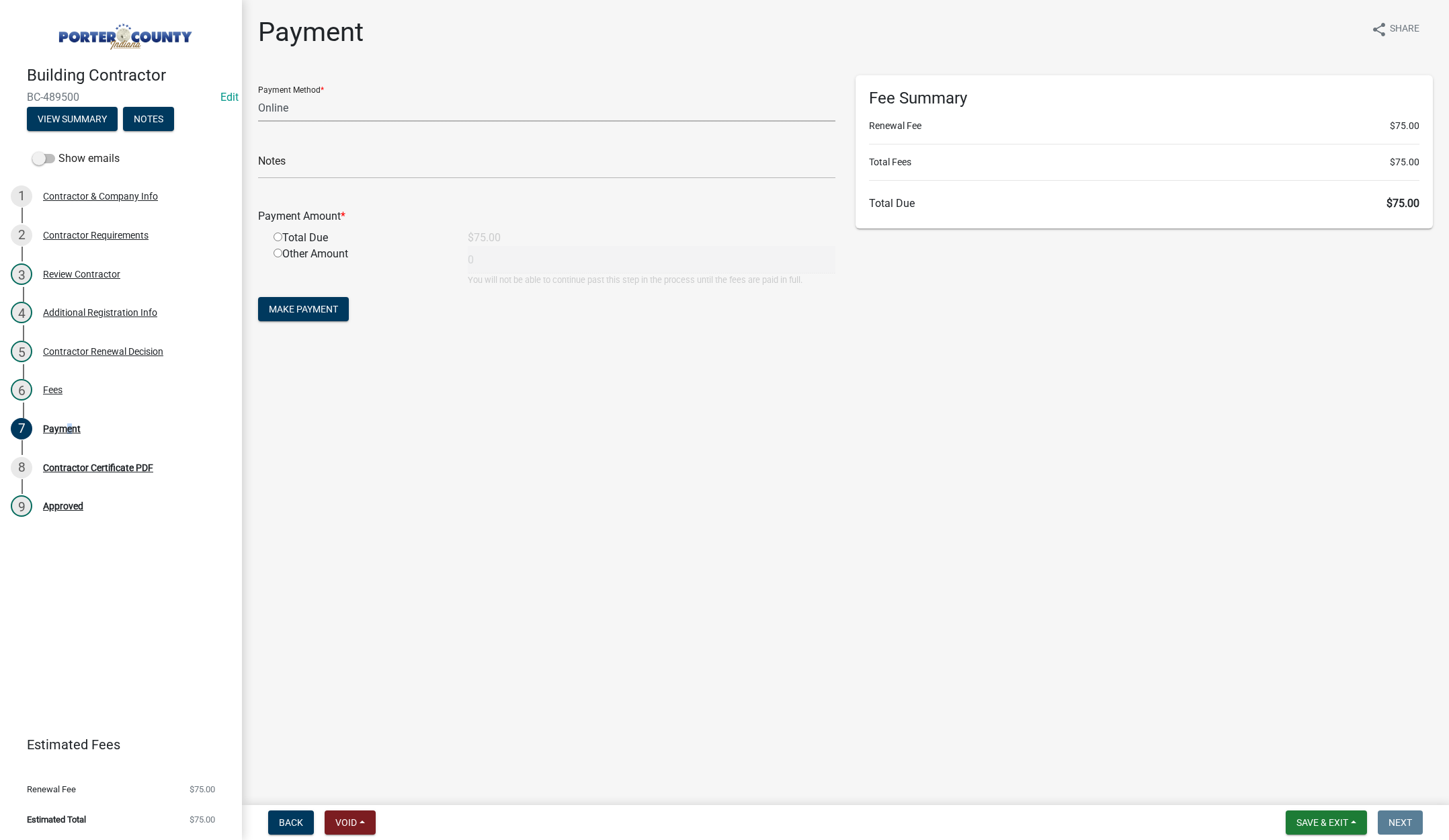
click at [279, 102] on select "Credit Card POS Check Cash Online" at bounding box center [547, 107] width 578 height 27
select select "2: 1"
click at [258, 94] on select "Credit Card POS Check Cash Online" at bounding box center [547, 107] width 578 height 27
click at [289, 164] on input "text" at bounding box center [547, 164] width 578 height 27
type input "CRD Mechanical"
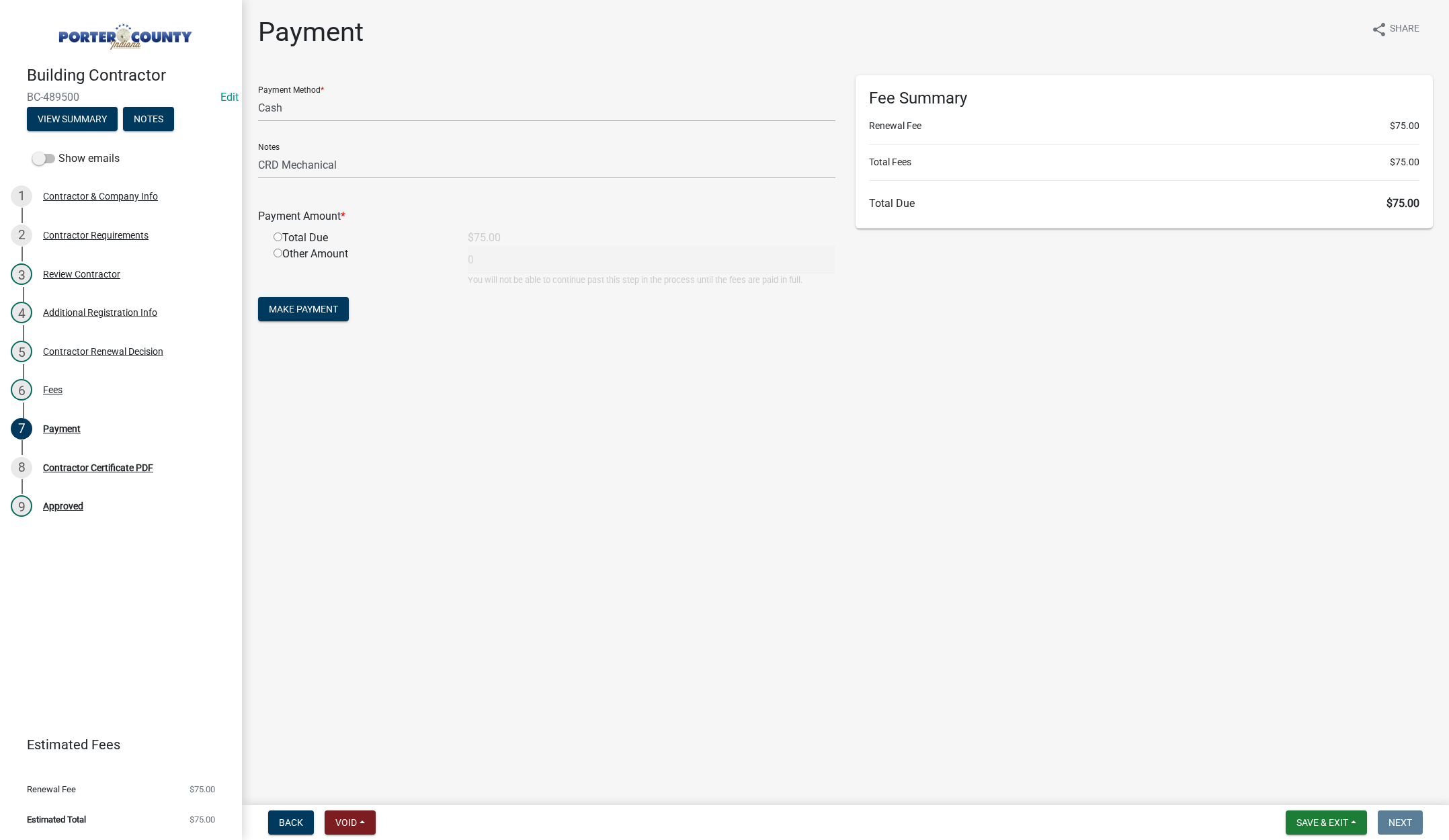
click at [276, 235] on input "radio" at bounding box center [277, 237] width 8 height 8
radio input "true"
type input "75"
click at [308, 311] on span "Make Payment" at bounding box center [303, 308] width 69 height 10
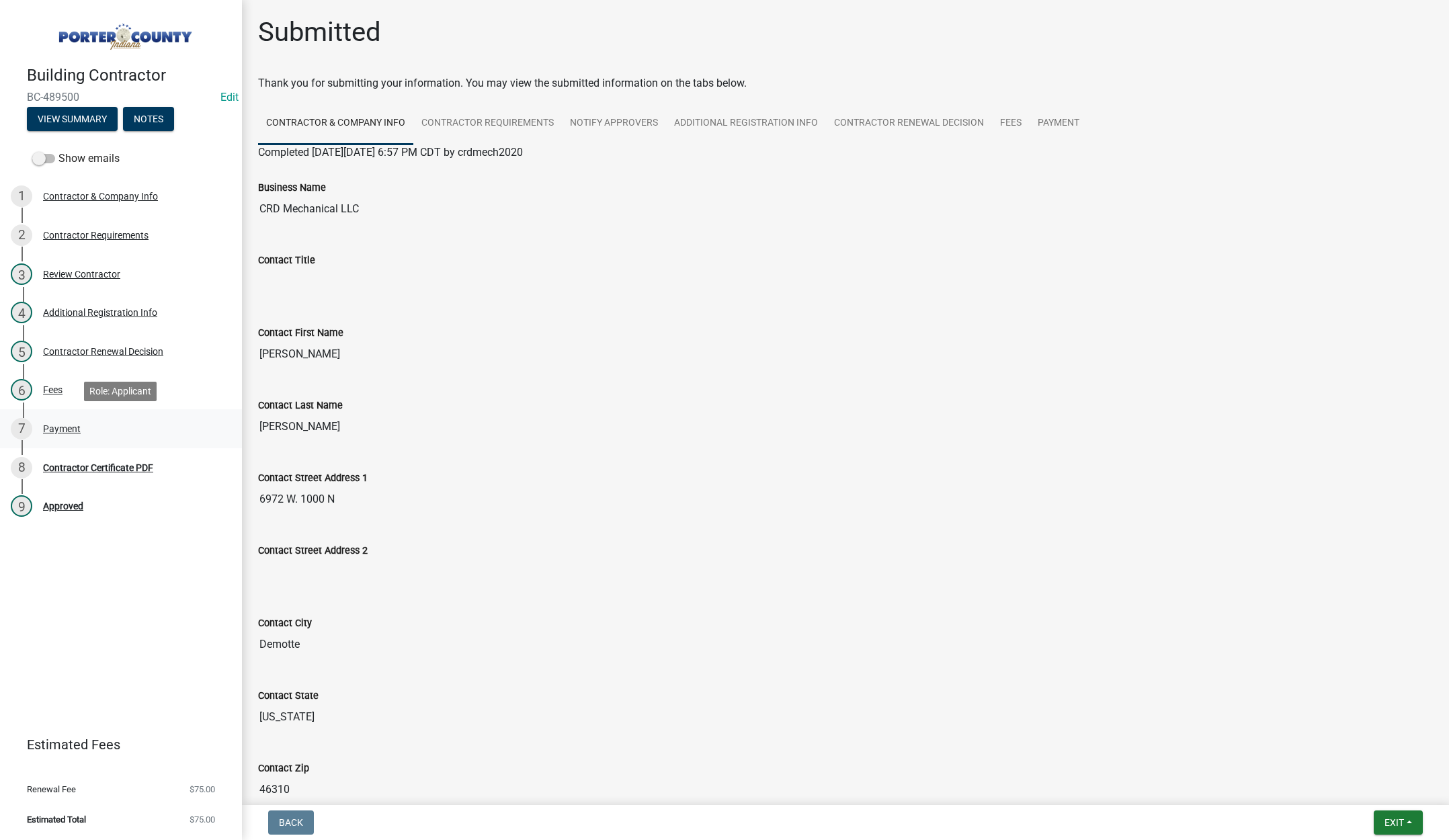
click at [60, 427] on div "Payment" at bounding box center [62, 429] width 38 height 9
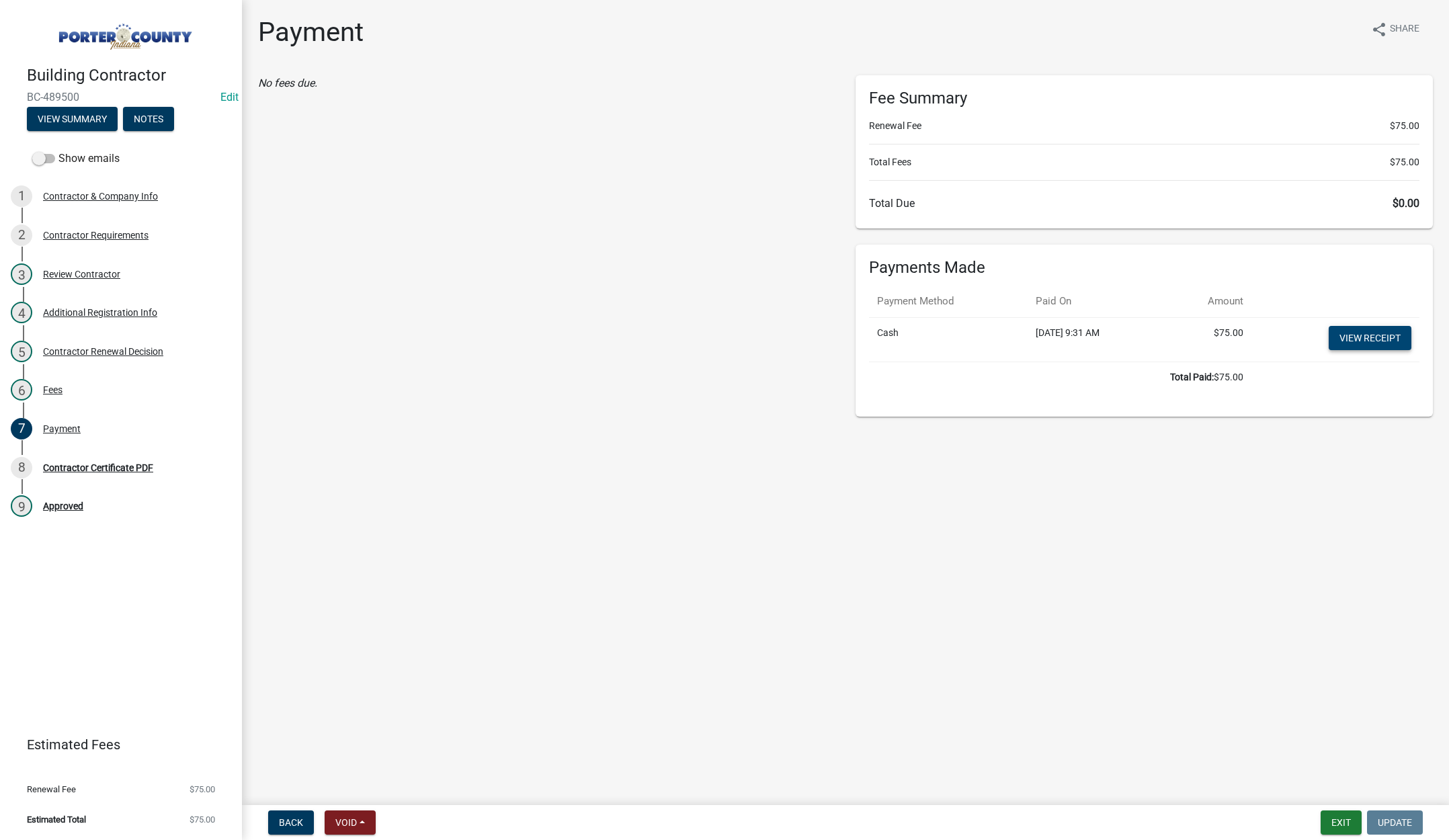
click at [1381, 330] on link "View receipt" at bounding box center [1370, 338] width 83 height 24
click at [84, 470] on div "Contractor Certificate PDF" at bounding box center [98, 467] width 110 height 9
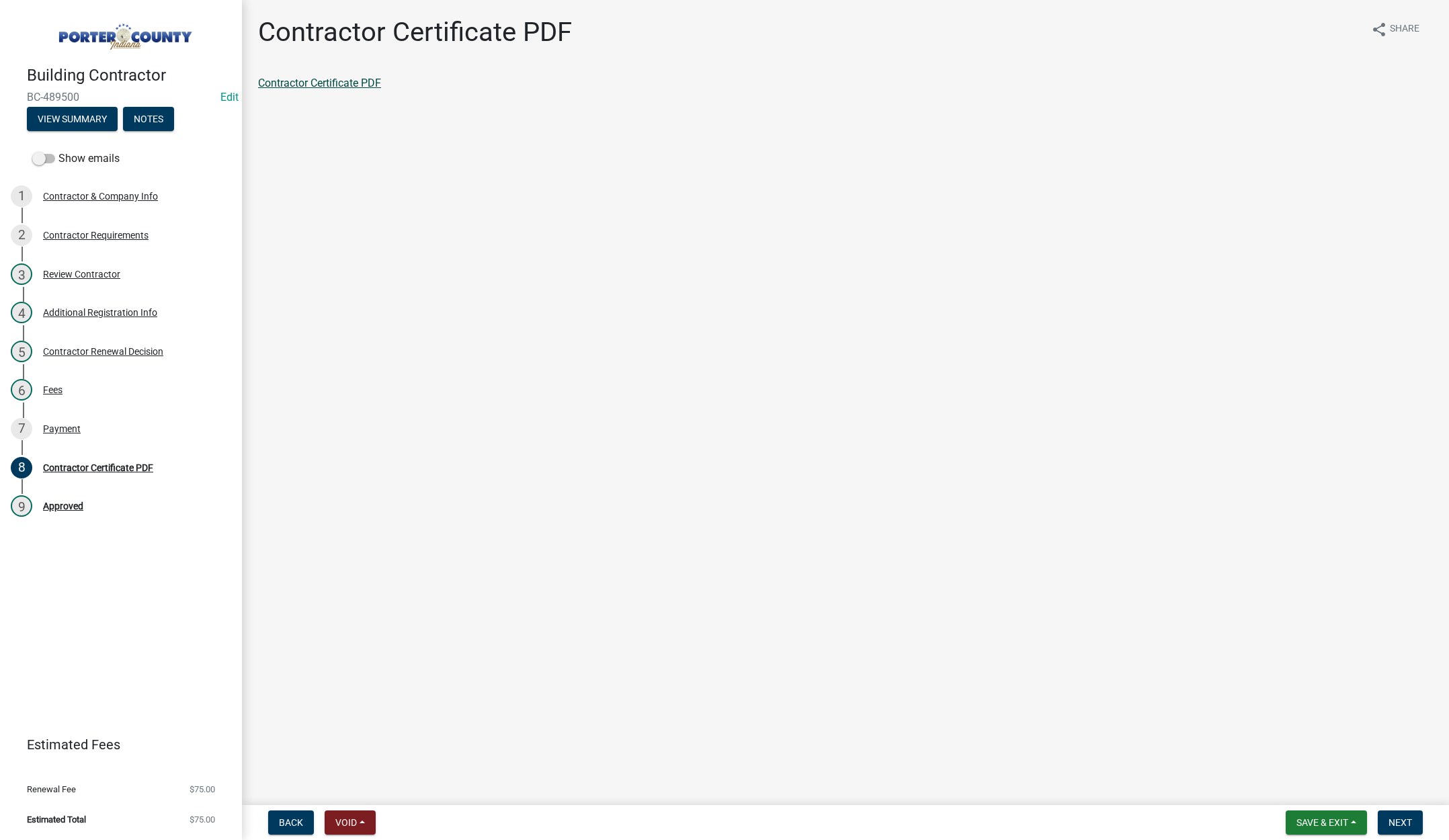
click at [354, 79] on link "Contractor Certificate PDF" at bounding box center [319, 84] width 123 height 13
click at [1323, 818] on span "Save & Exit" at bounding box center [1322, 821] width 52 height 10
click at [1321, 787] on button "Save & Exit" at bounding box center [1313, 787] width 108 height 32
